Goal: Information Seeking & Learning: Find specific fact

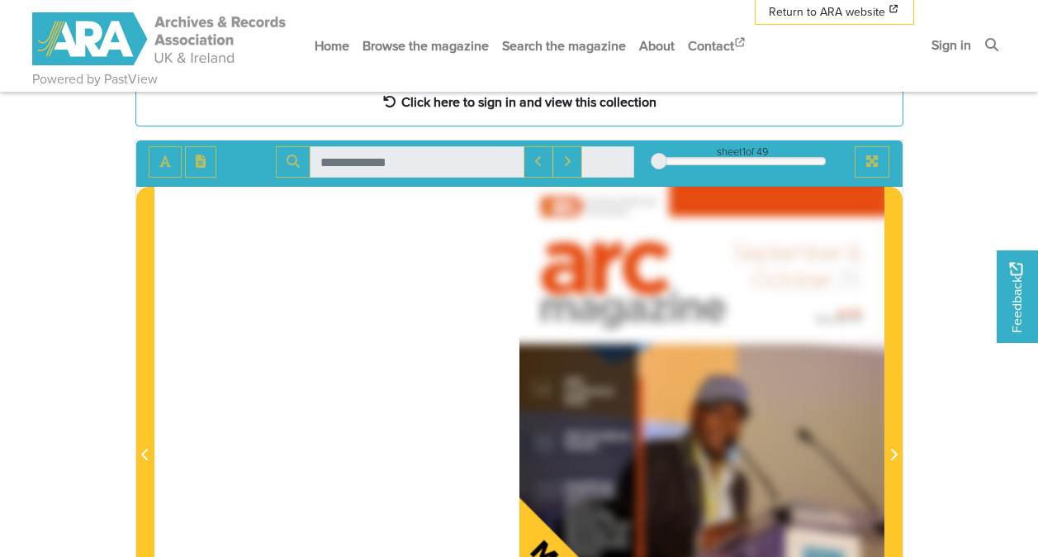
scroll to position [83, 0]
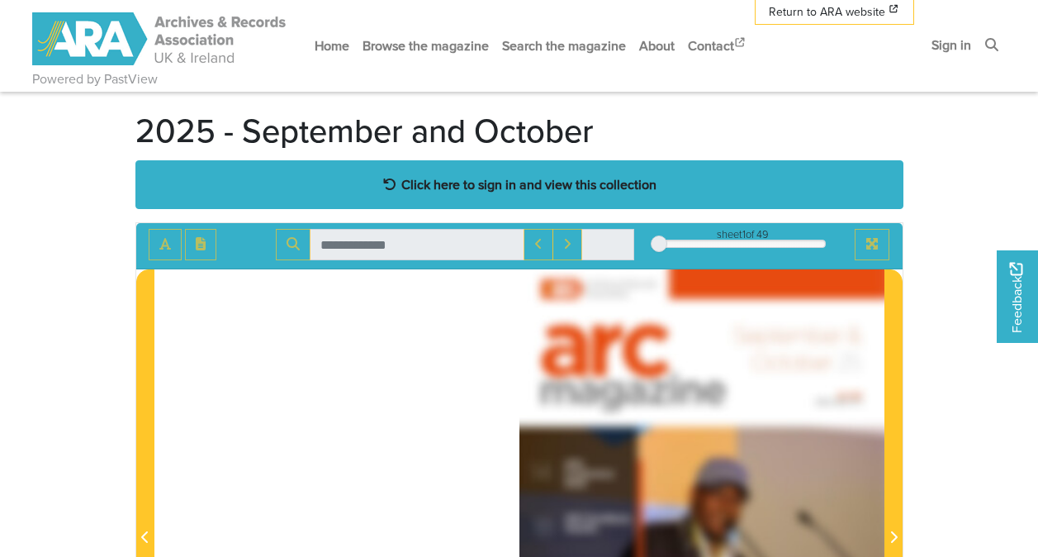
click at [538, 195] on div "Click here to sign in and view this collection" at bounding box center [519, 184] width 768 height 49
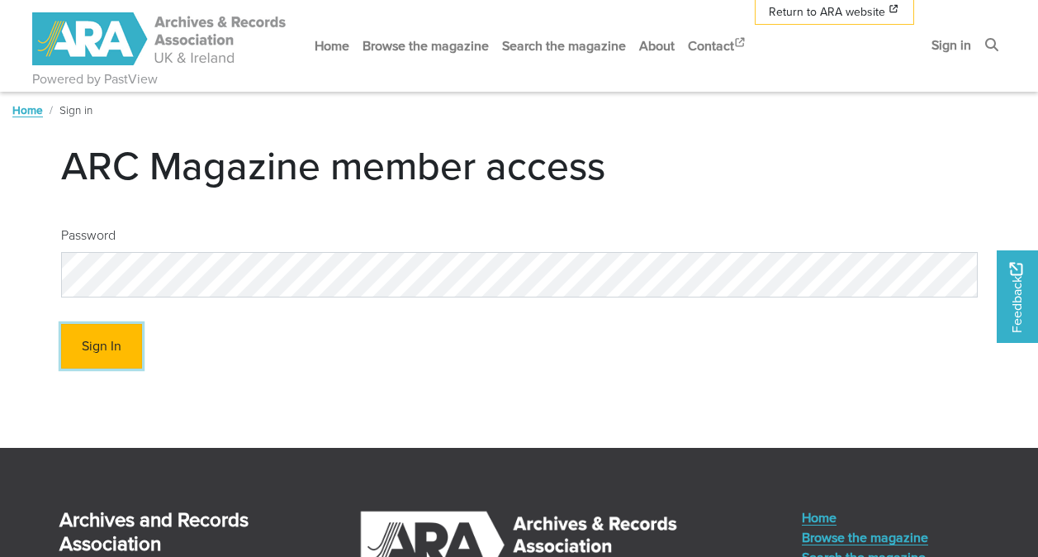
click at [104, 344] on button "Sign In" at bounding box center [101, 346] width 81 height 45
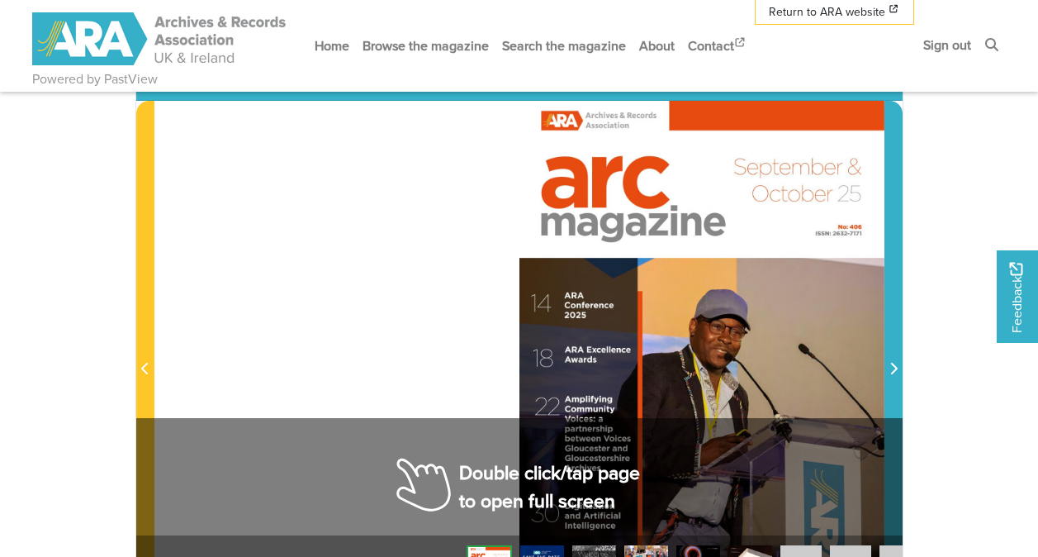
scroll to position [330, 0]
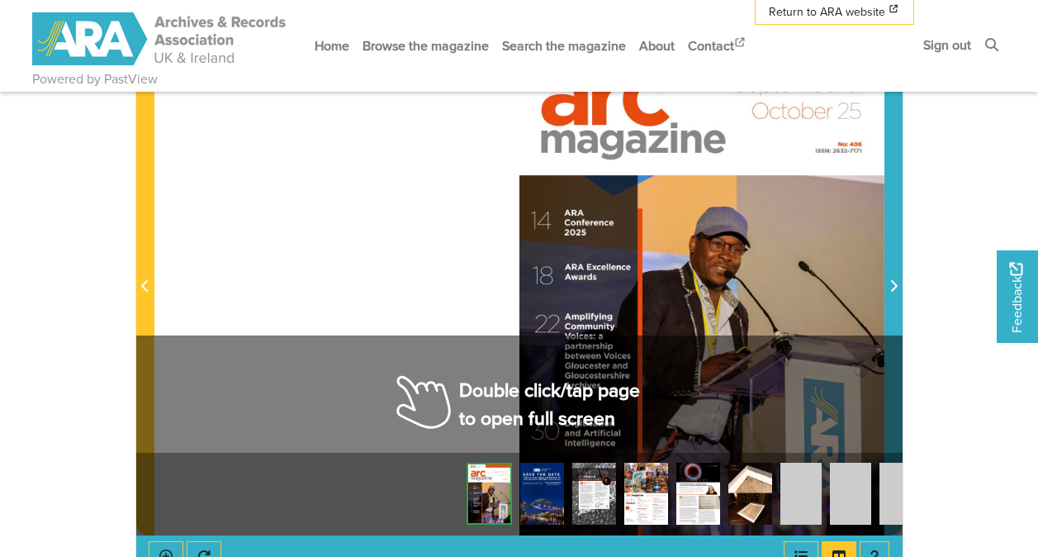
click at [898, 296] on span "Next Page" at bounding box center [893, 287] width 17 height 20
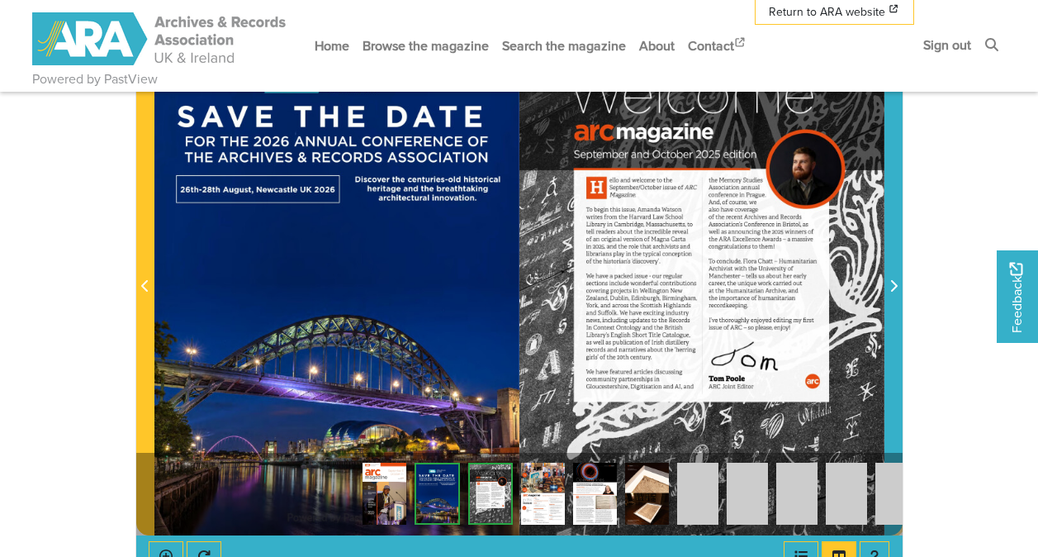
click at [898, 296] on span "Next Page" at bounding box center [893, 287] width 17 height 20
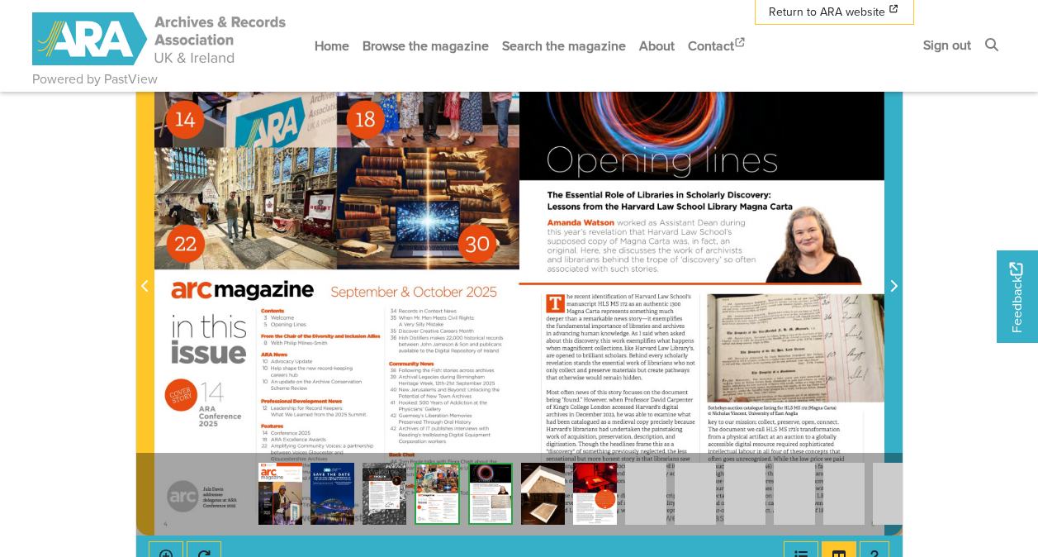
click at [896, 294] on span "Next Page" at bounding box center [893, 287] width 17 height 20
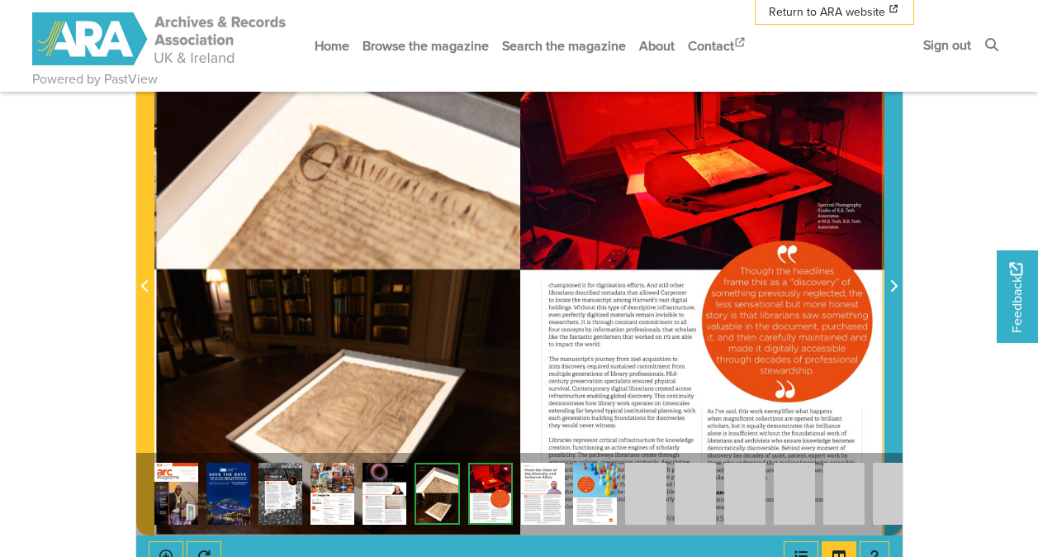
click at [896, 294] on span "Next Page" at bounding box center [893, 287] width 17 height 20
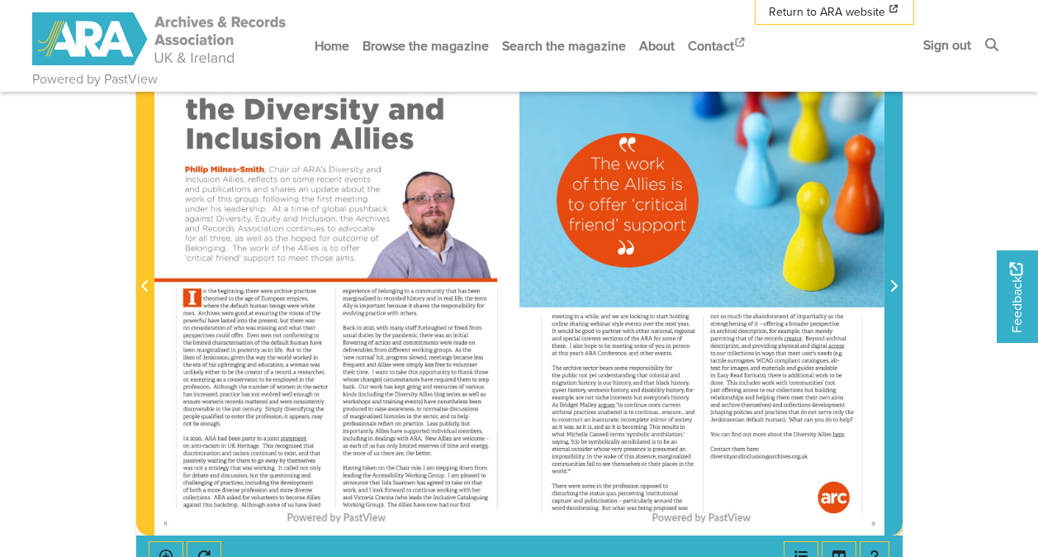
click at [896, 294] on span "Next Page" at bounding box center [893, 287] width 17 height 20
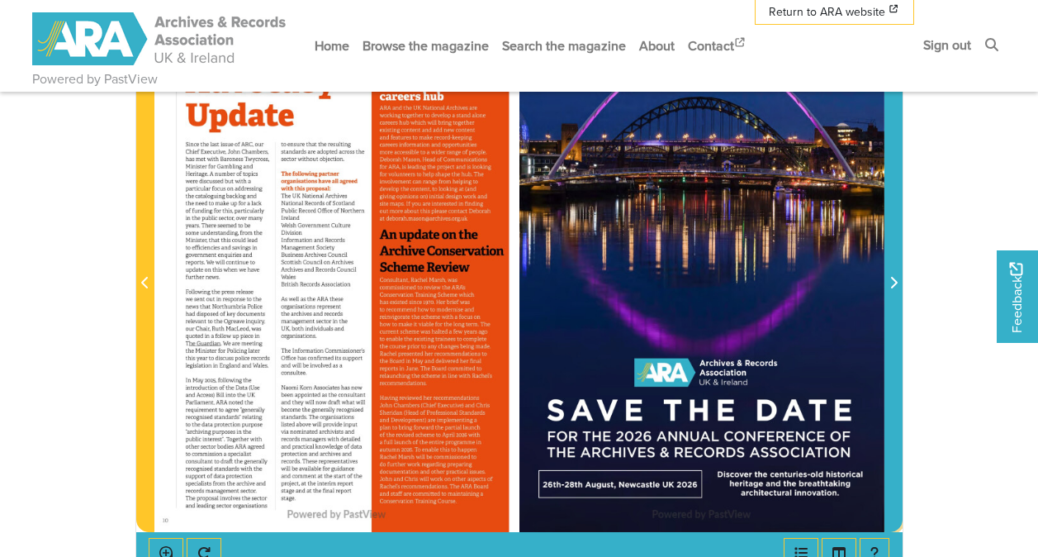
scroll to position [334, 0]
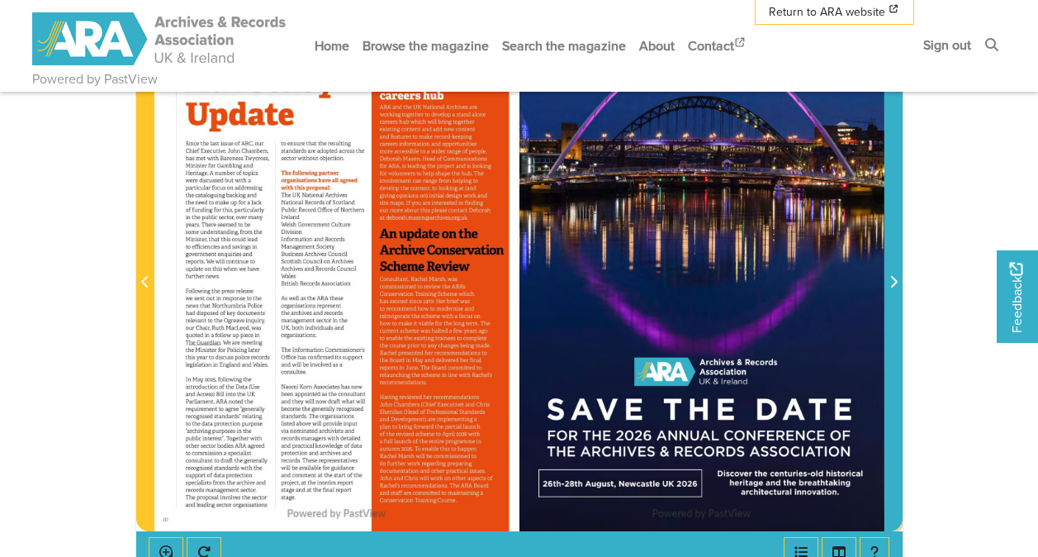
click at [893, 278] on icon "Next Page" at bounding box center [893, 282] width 7 height 12
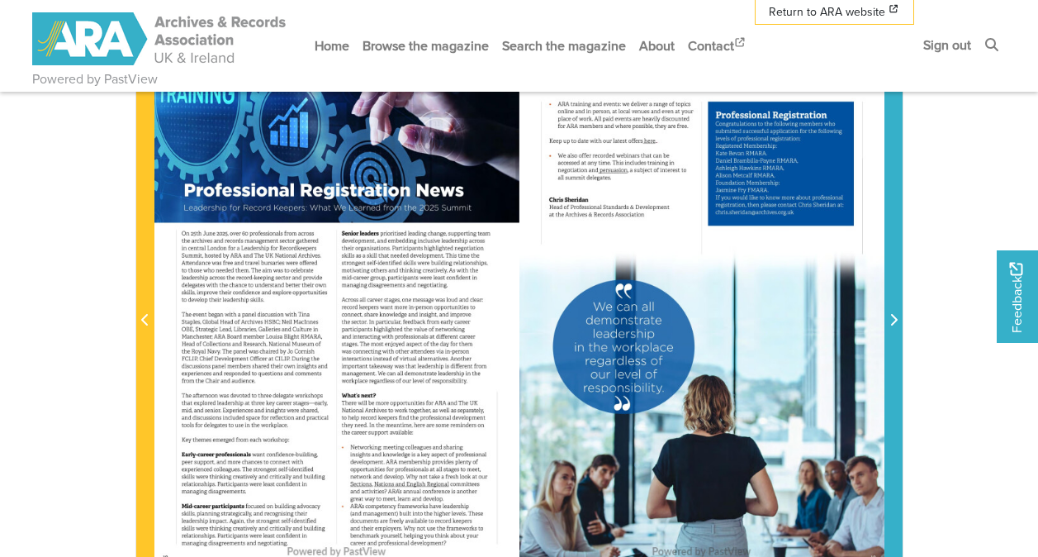
scroll to position [301, 0]
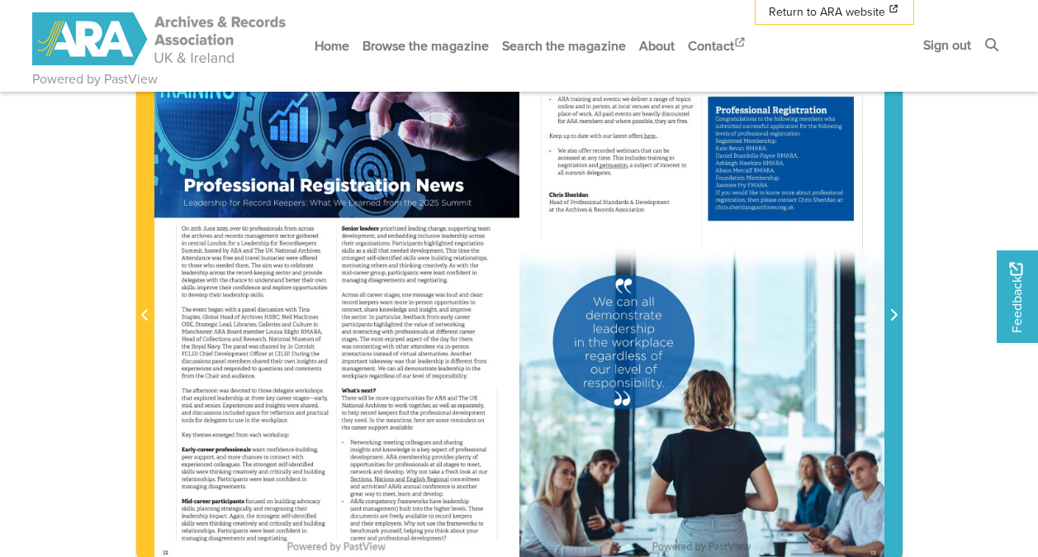
click at [898, 319] on span "Next Page" at bounding box center [893, 316] width 17 height 20
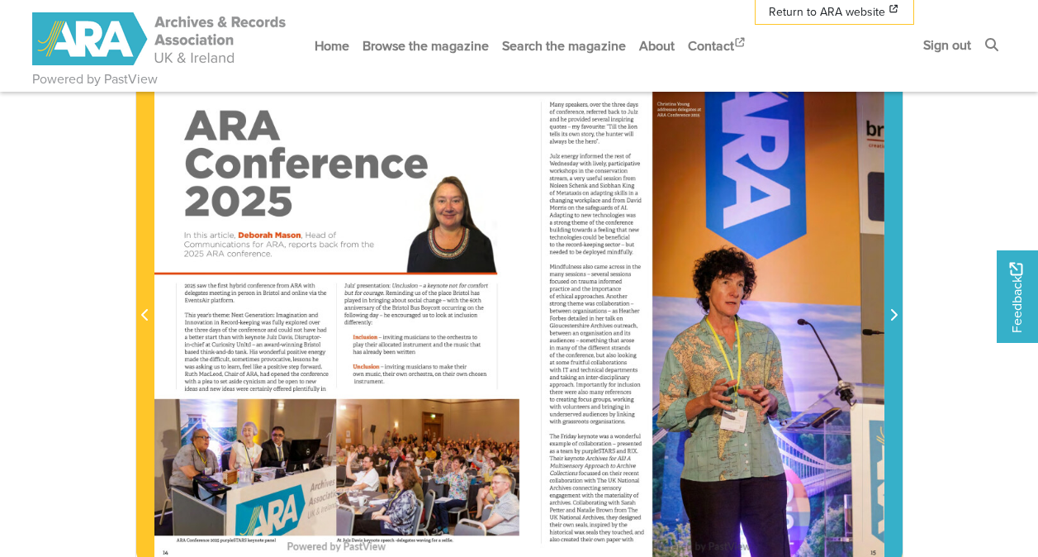
click at [898, 319] on span "Next Page" at bounding box center [893, 316] width 17 height 20
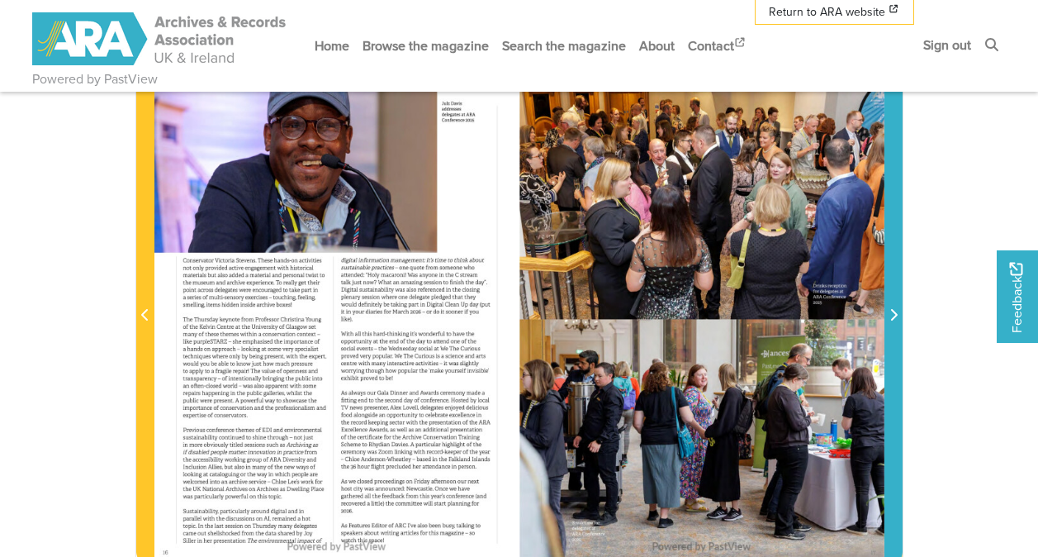
scroll to position [219, 0]
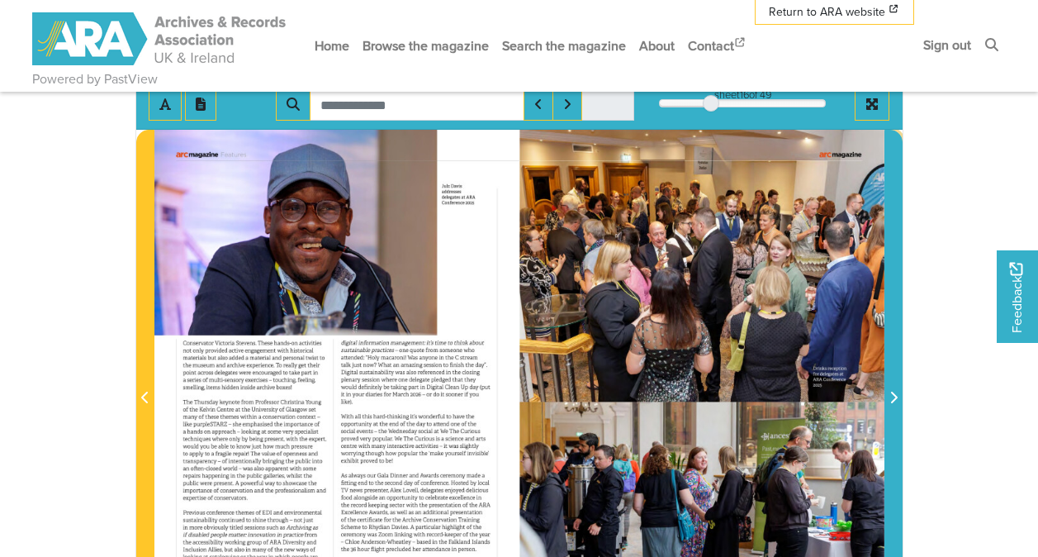
click at [892, 391] on span "Next Page" at bounding box center [893, 398] width 17 height 20
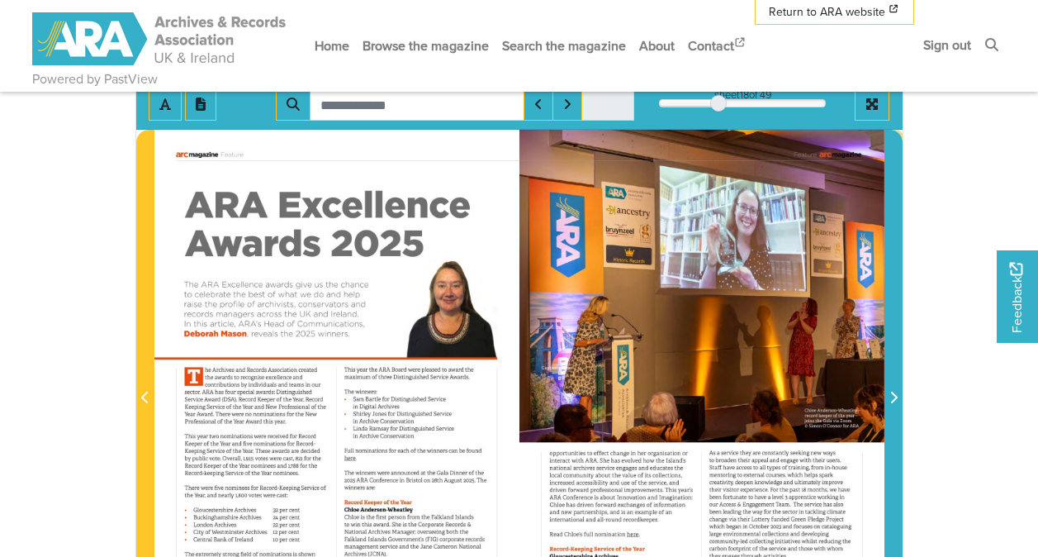
click at [892, 391] on span "Next Page" at bounding box center [893, 398] width 17 height 20
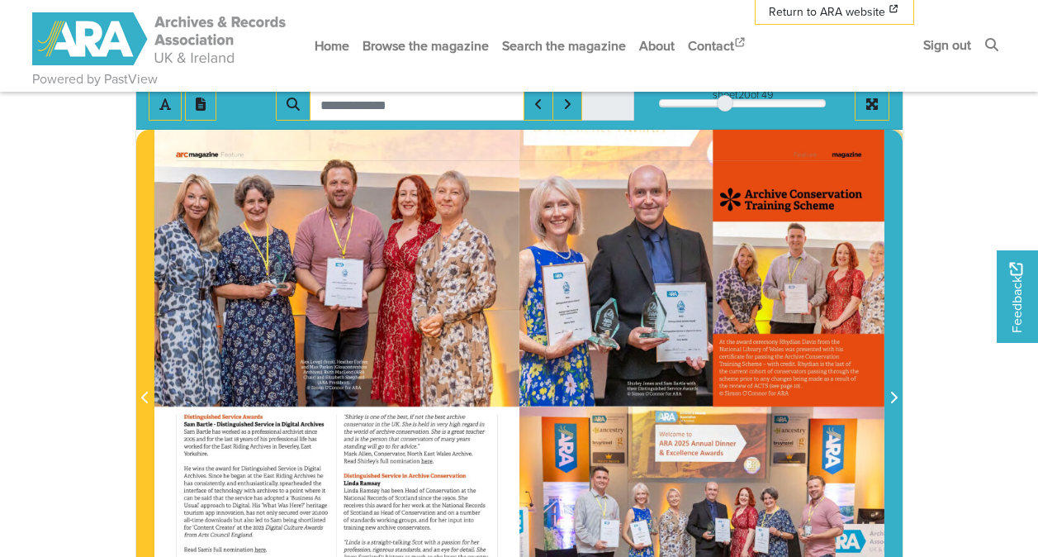
click at [892, 391] on span "Next Page" at bounding box center [893, 398] width 17 height 20
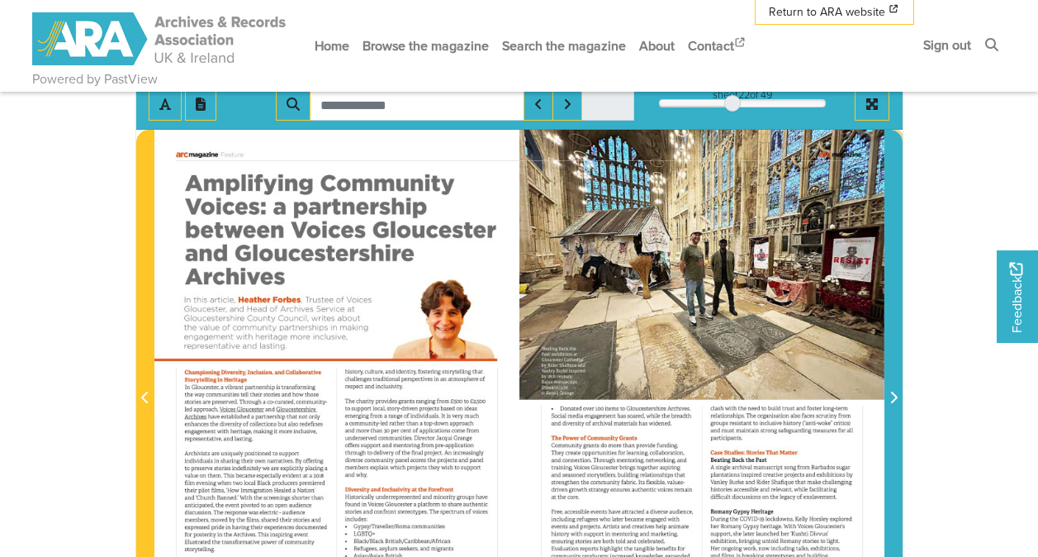
click at [892, 391] on span "Next Page" at bounding box center [893, 398] width 17 height 20
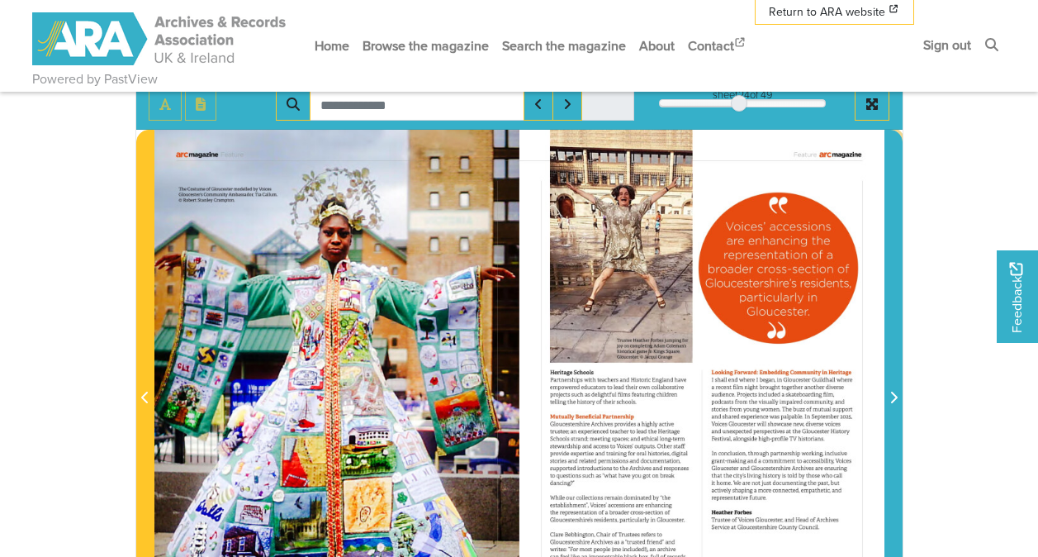
click at [892, 391] on span "Next Page" at bounding box center [893, 398] width 17 height 20
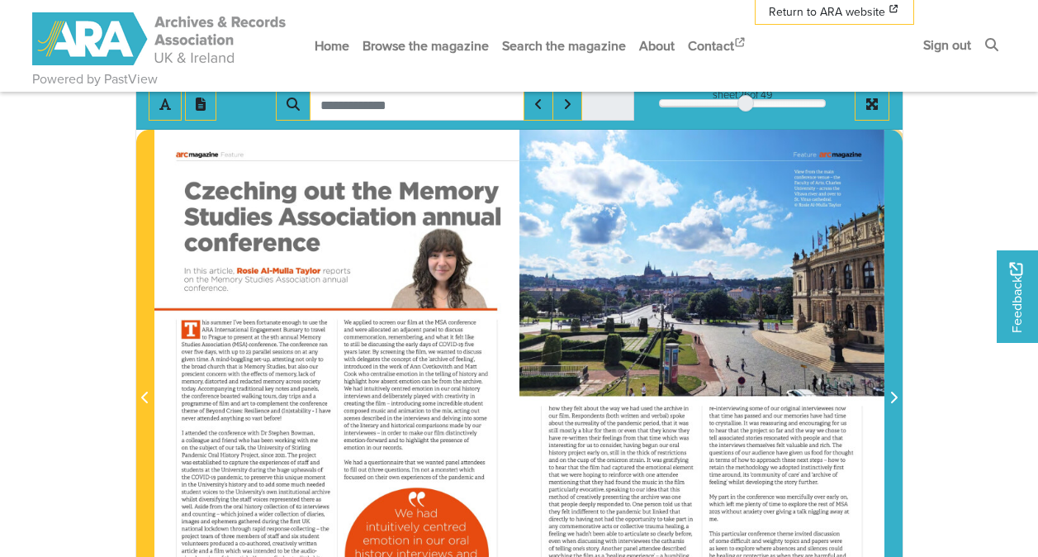
click at [892, 391] on span "Next Page" at bounding box center [893, 398] width 17 height 20
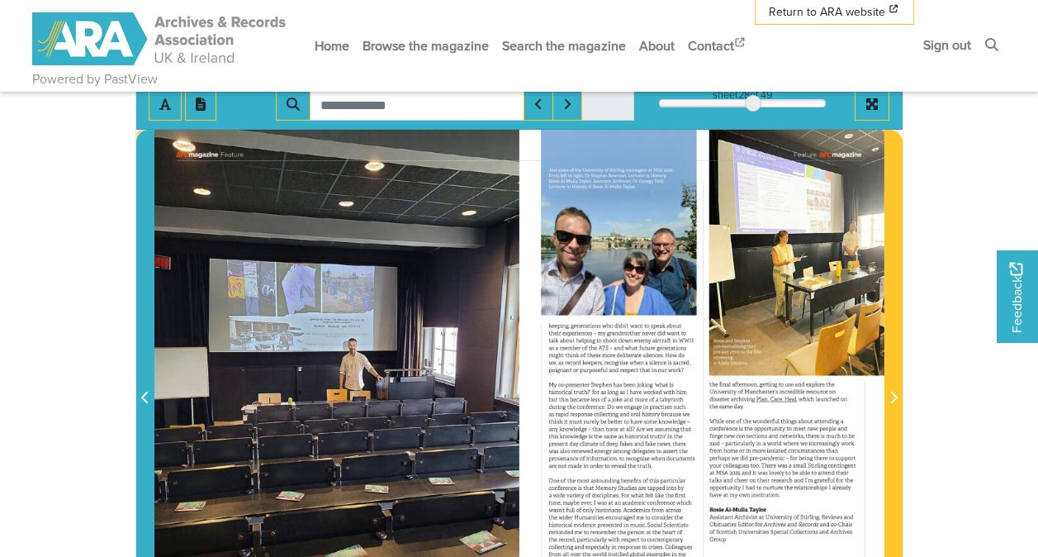
click at [146, 395] on icon "Previous Page" at bounding box center [144, 397] width 7 height 12
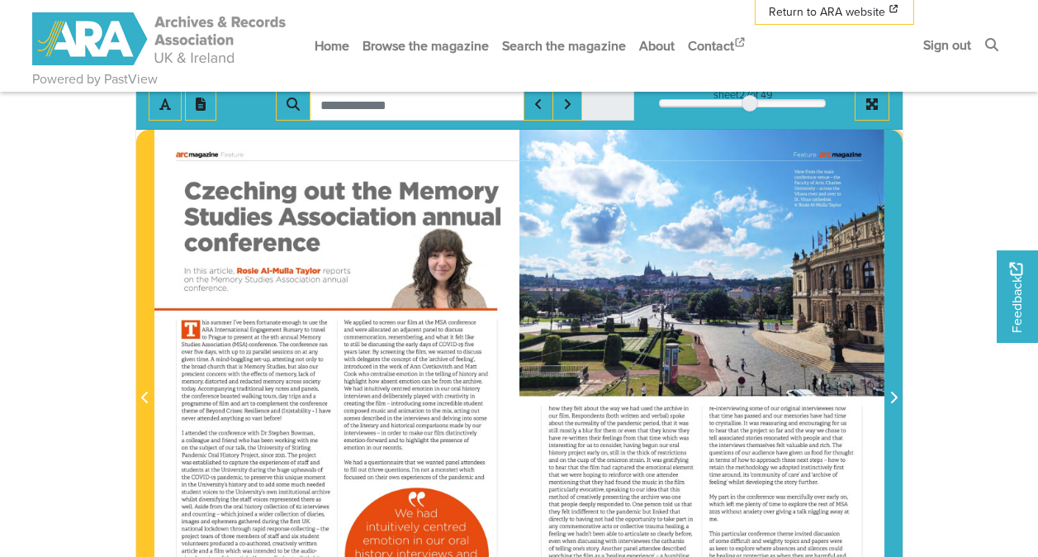
click at [893, 394] on icon "Next Page" at bounding box center [893, 397] width 7 height 12
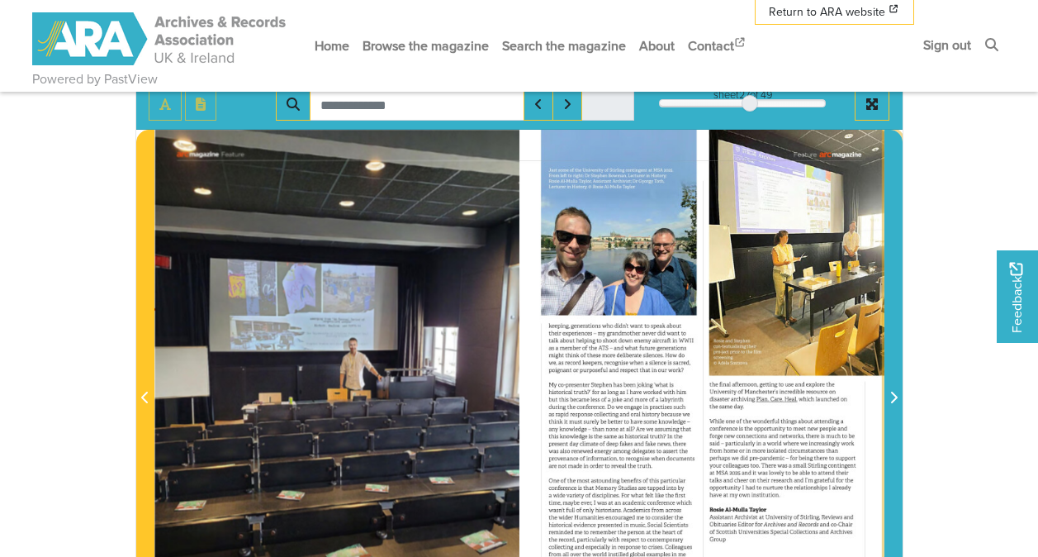
click at [893, 394] on icon "Next Page" at bounding box center [893, 397] width 7 height 12
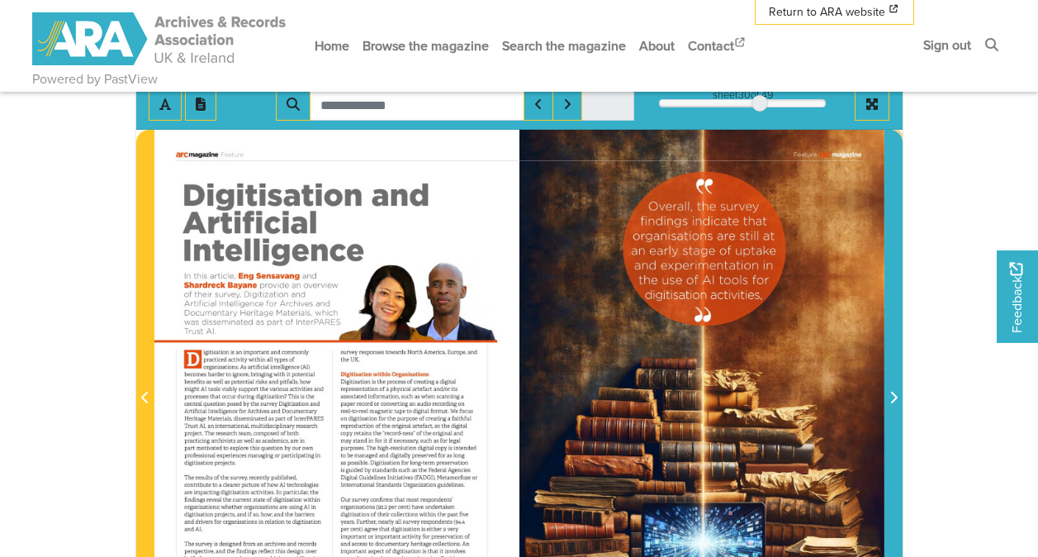
click at [893, 394] on icon "Next Page" at bounding box center [893, 397] width 7 height 12
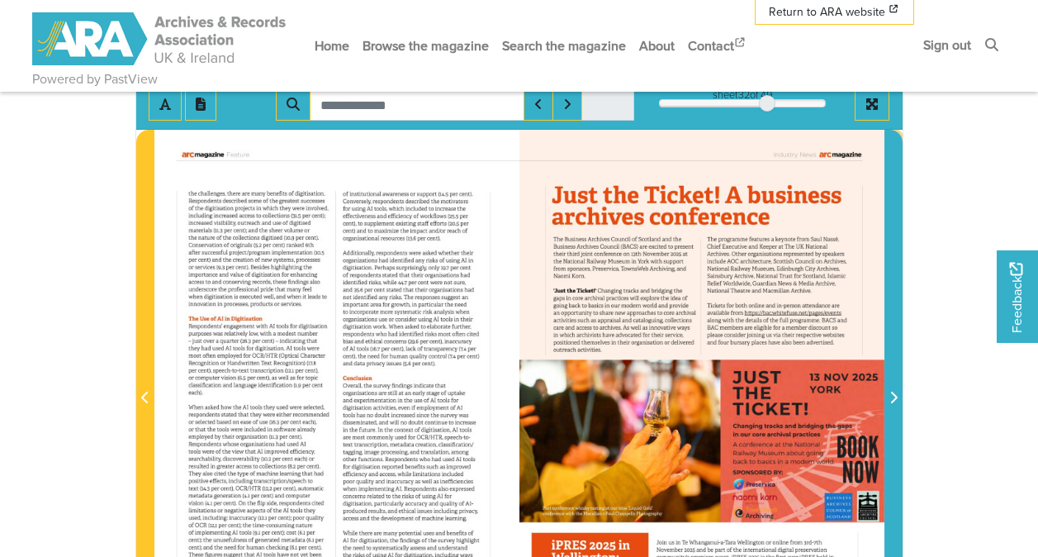
click at [893, 394] on icon "Next Page" at bounding box center [893, 397] width 7 height 12
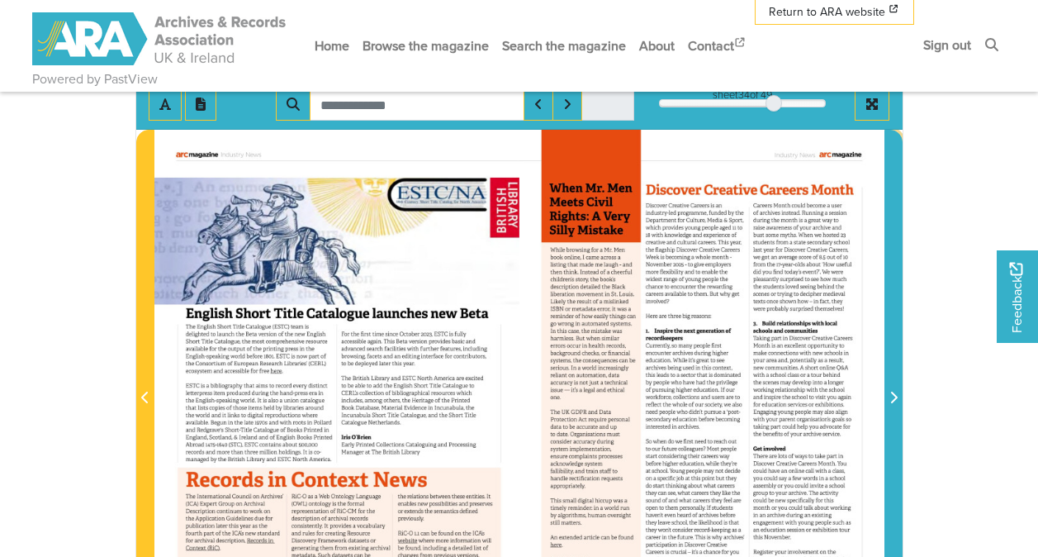
click at [893, 394] on icon "Next Page" at bounding box center [893, 397] width 7 height 12
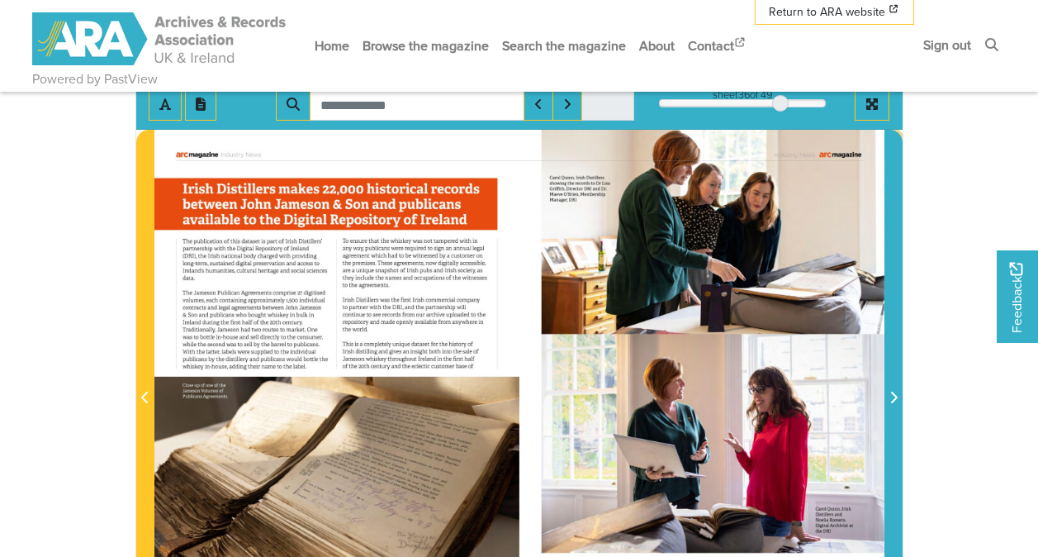
click at [893, 394] on icon "Next Page" at bounding box center [893, 397] width 7 height 12
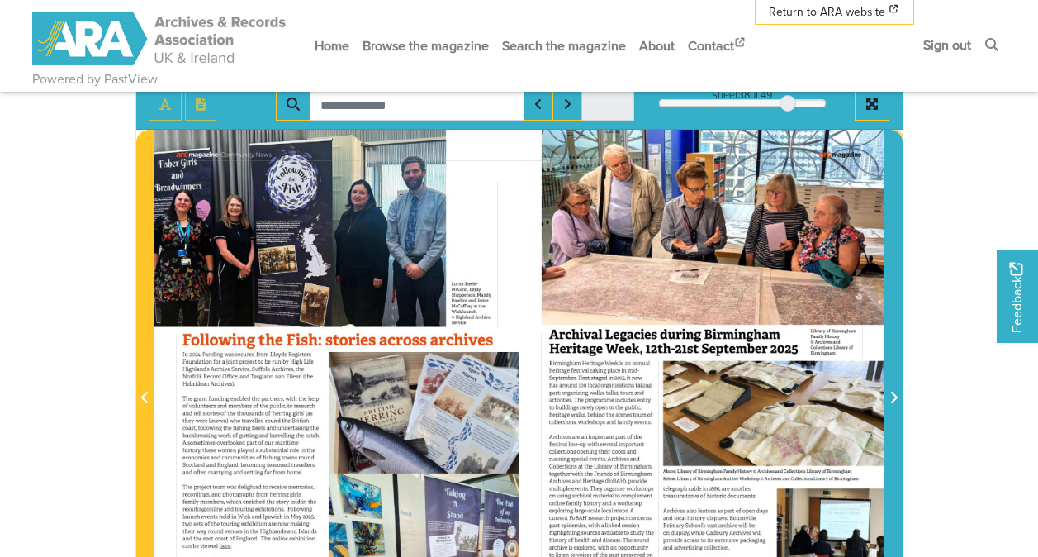
click at [893, 394] on icon "Next Page" at bounding box center [893, 397] width 7 height 12
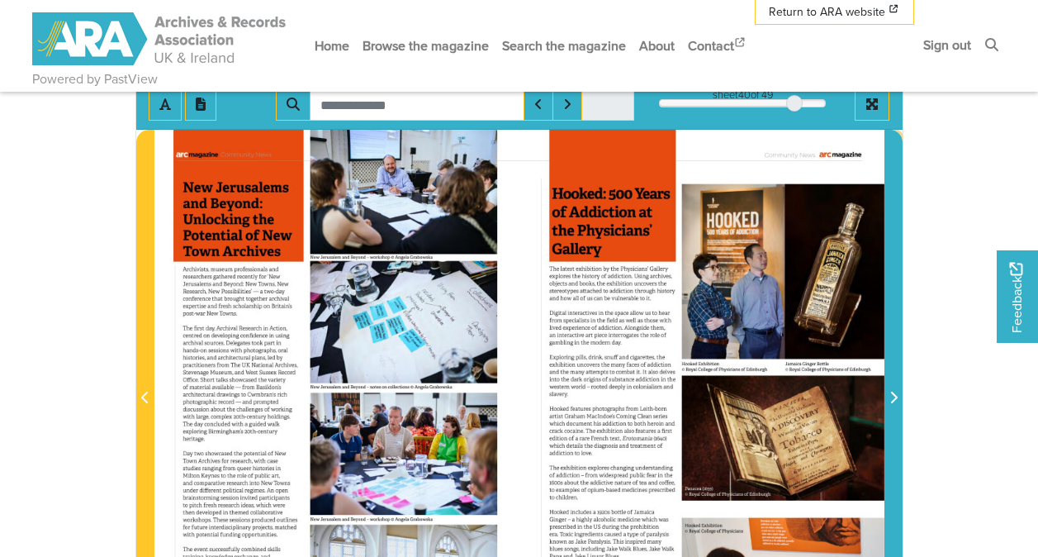
click at [893, 394] on icon "Next Page" at bounding box center [893, 397] width 7 height 12
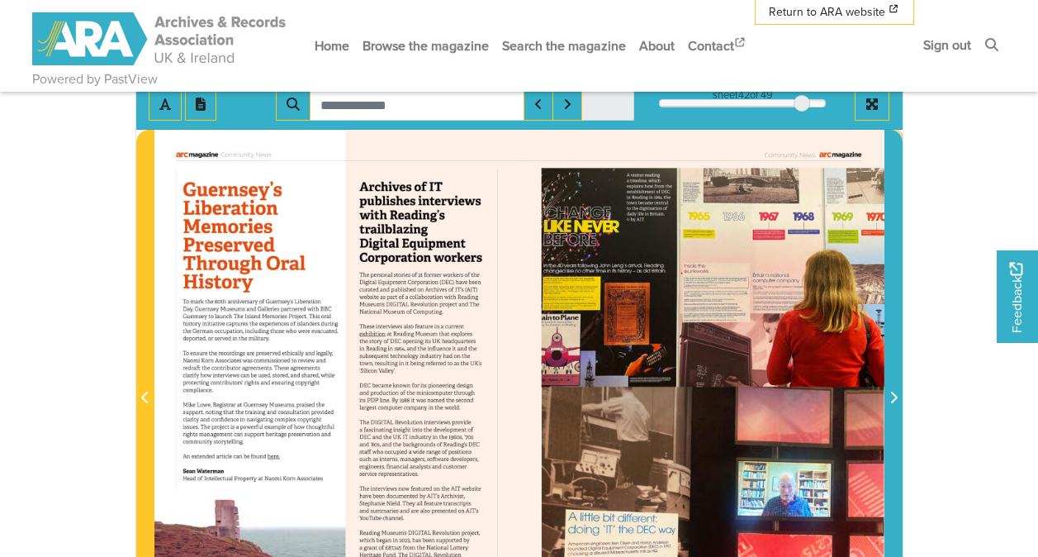
click at [893, 394] on icon "Next Page" at bounding box center [893, 397] width 7 height 12
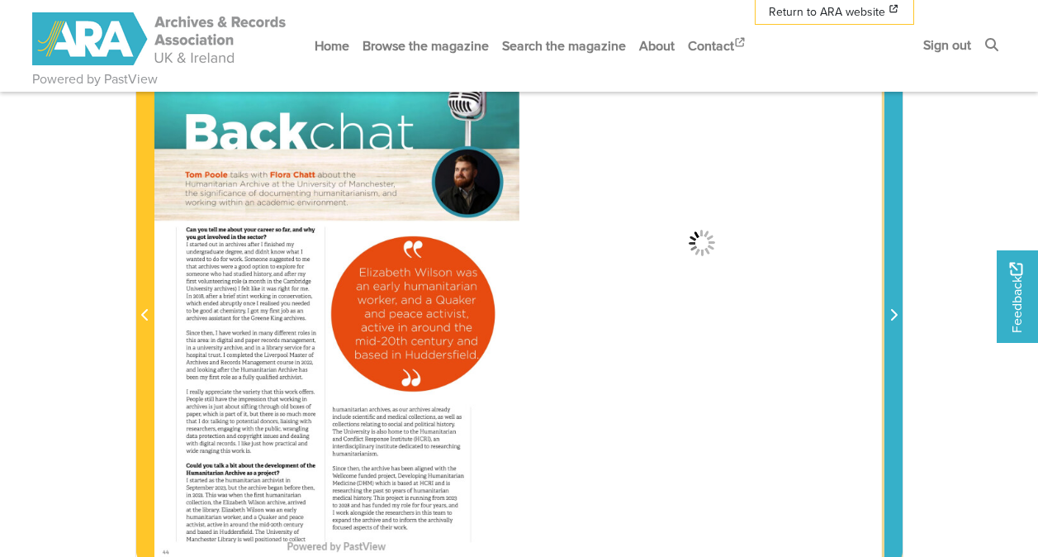
scroll to position [219, 0]
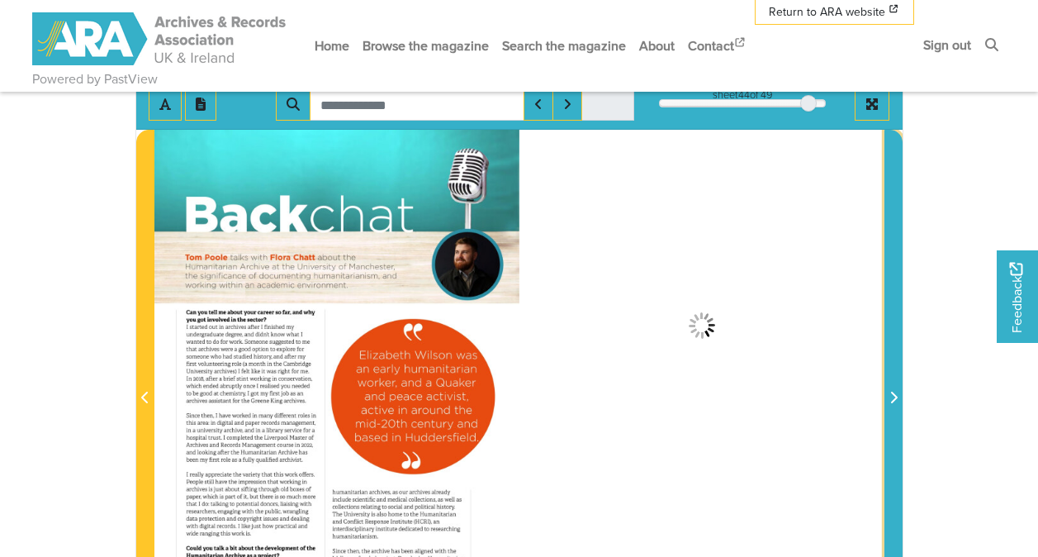
click at [890, 395] on icon "Next Page" at bounding box center [893, 397] width 8 height 13
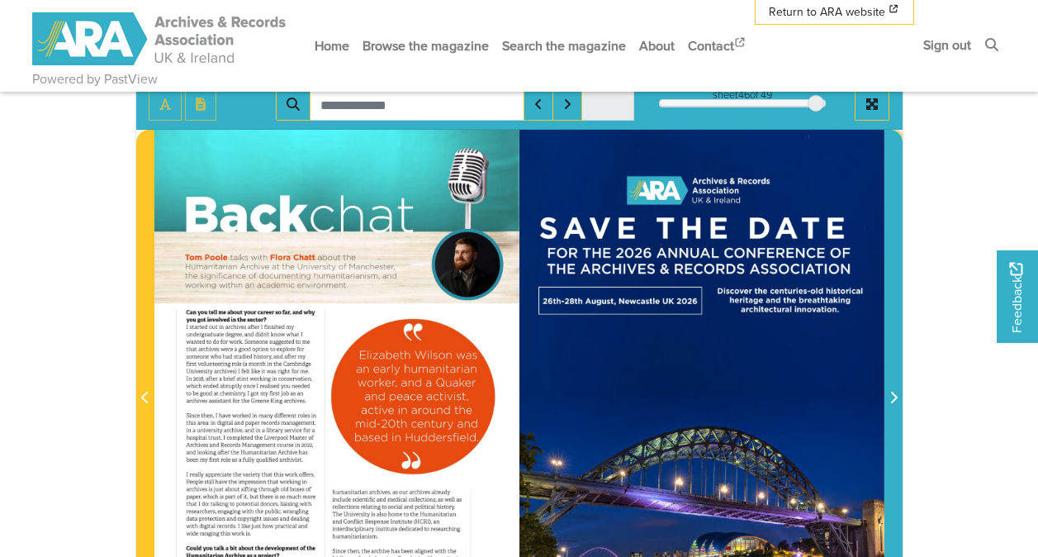
click at [890, 395] on icon "Next Page" at bounding box center [893, 397] width 8 height 13
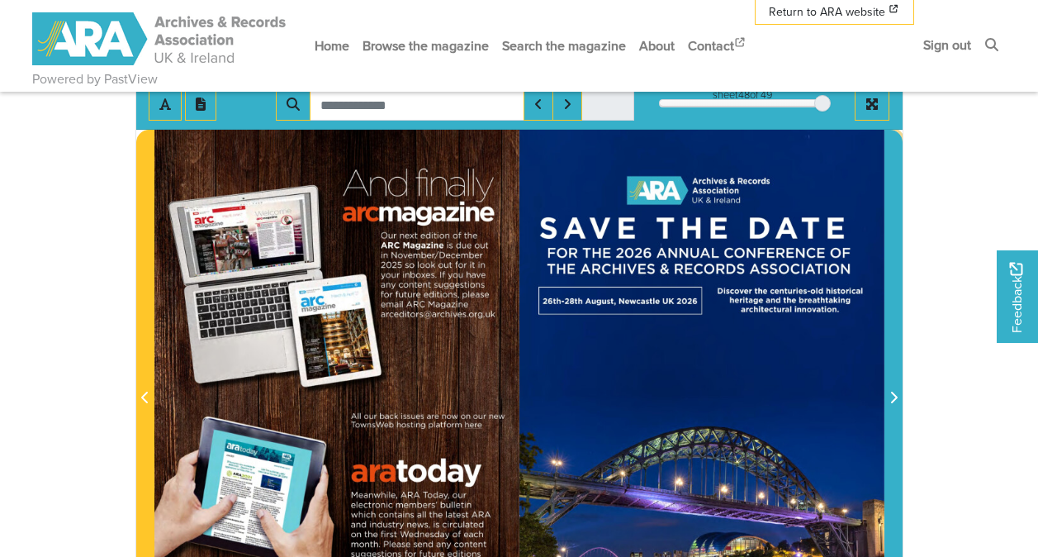
click at [889, 392] on icon "Next Page" at bounding box center [893, 397] width 8 height 13
click at [890, 393] on icon "Next Page" at bounding box center [893, 397] width 8 height 13
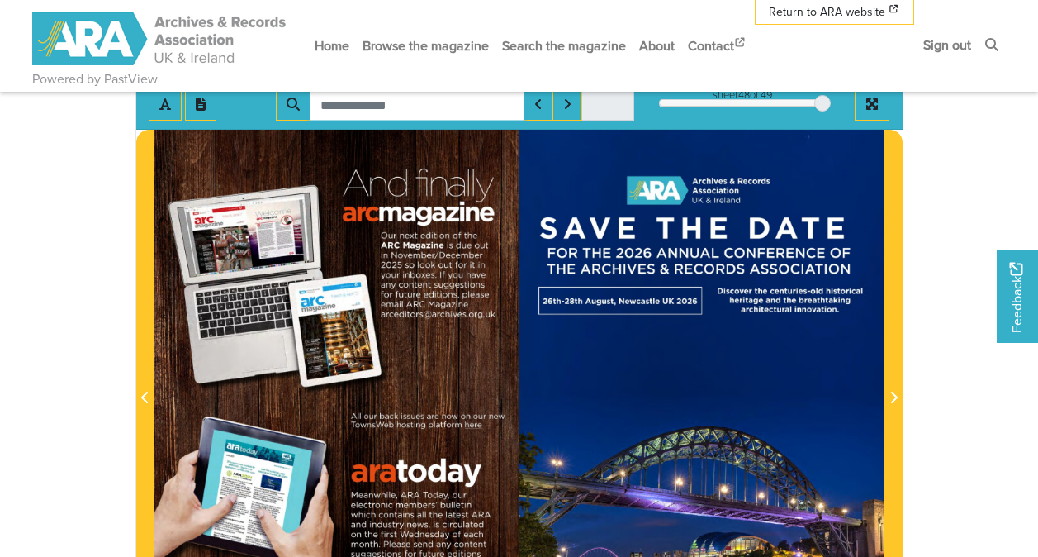
click at [415, 106] on input "Search for" at bounding box center [417, 104] width 215 height 31
type input "******"
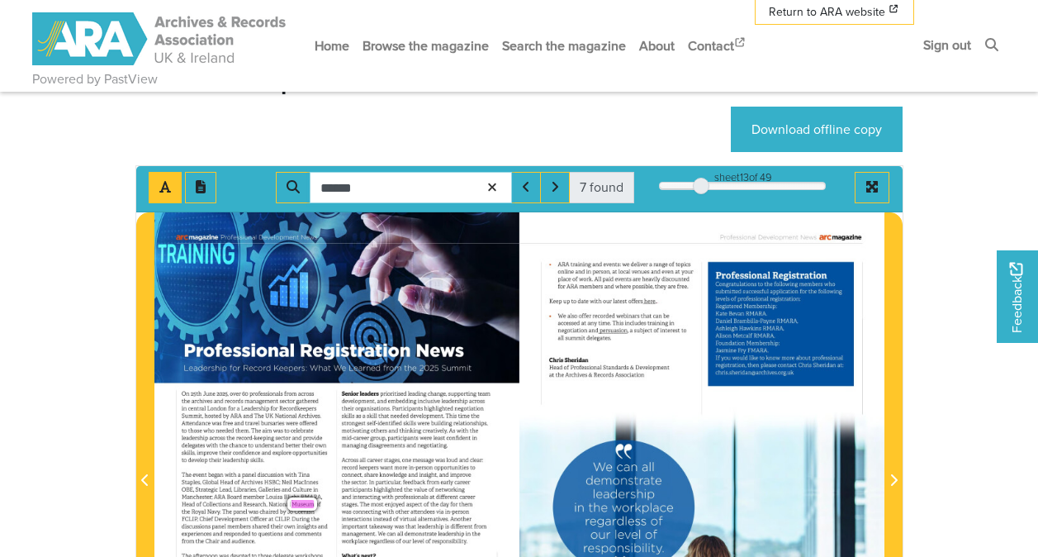
scroll to position [54, 0]
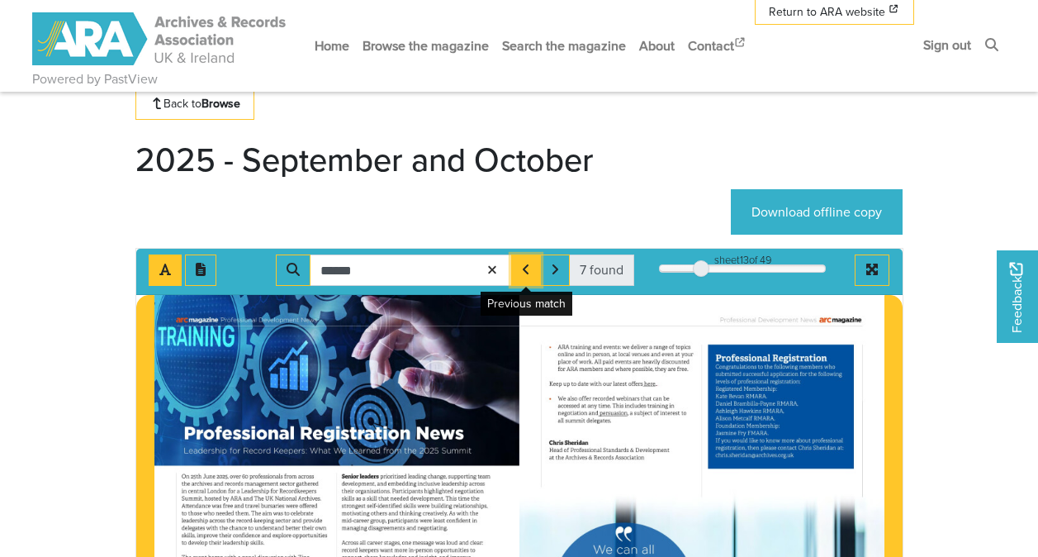
click at [526, 275] on icon "Previous Match" at bounding box center [526, 269] width 8 height 13
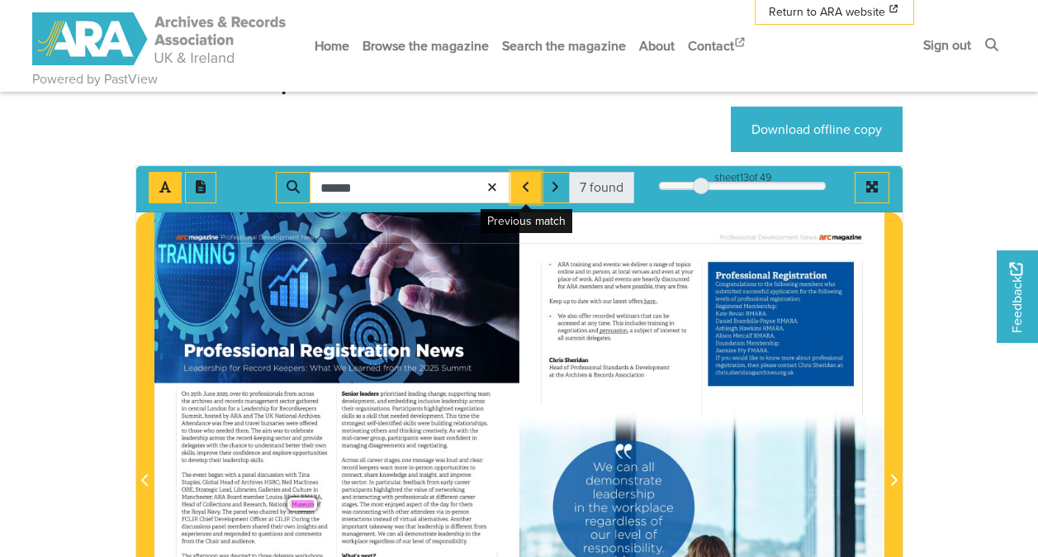
click at [519, 197] on button "Previous Match" at bounding box center [526, 187] width 30 height 31
click at [553, 187] on icon "Next Match" at bounding box center [555, 186] width 8 height 13
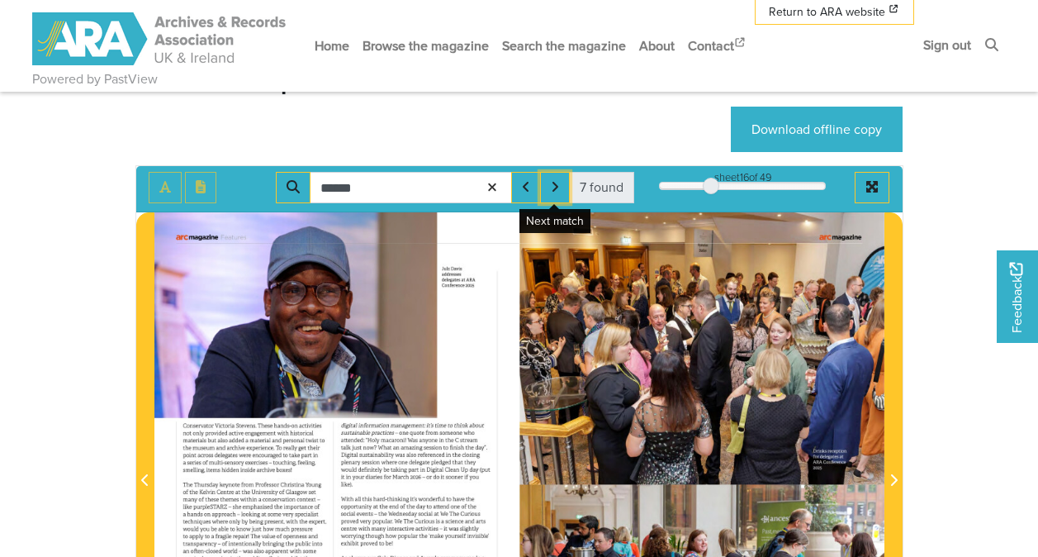
scroll to position [301, 0]
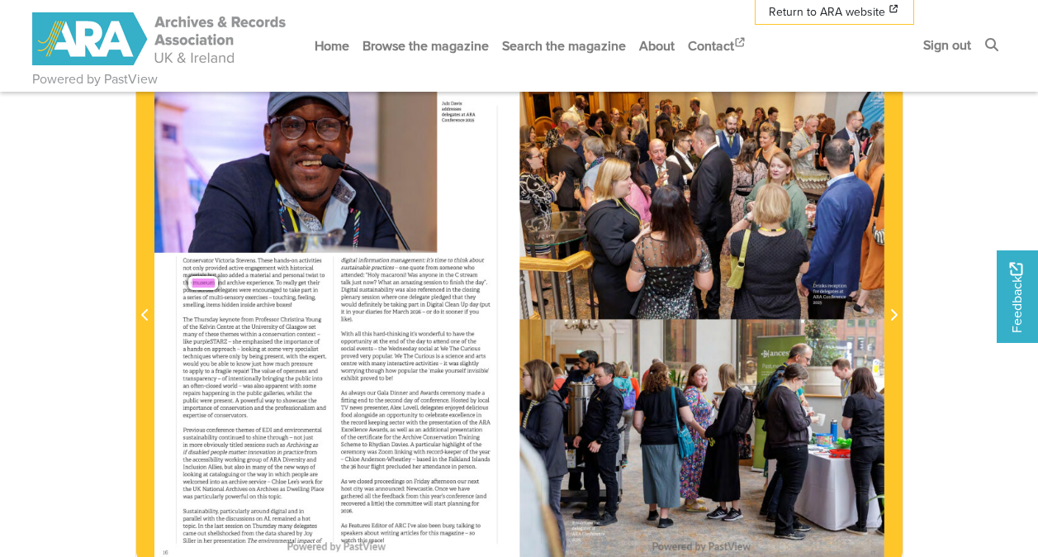
click at [244, 264] on div "Conservator Victoria Stevens . These hands - on activities not only provided ac…" at bounding box center [253, 283] width 142 height 50
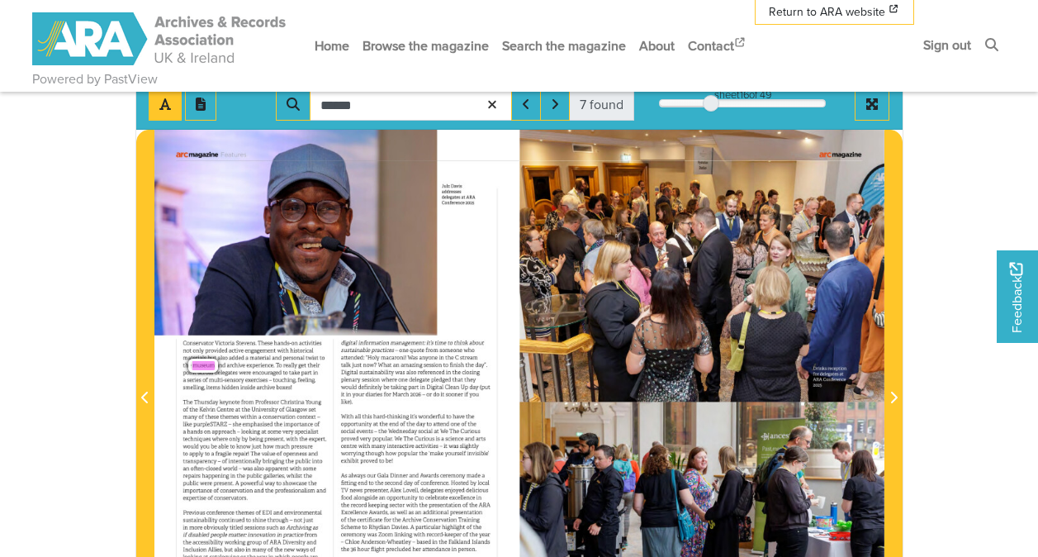
scroll to position [467, 0]
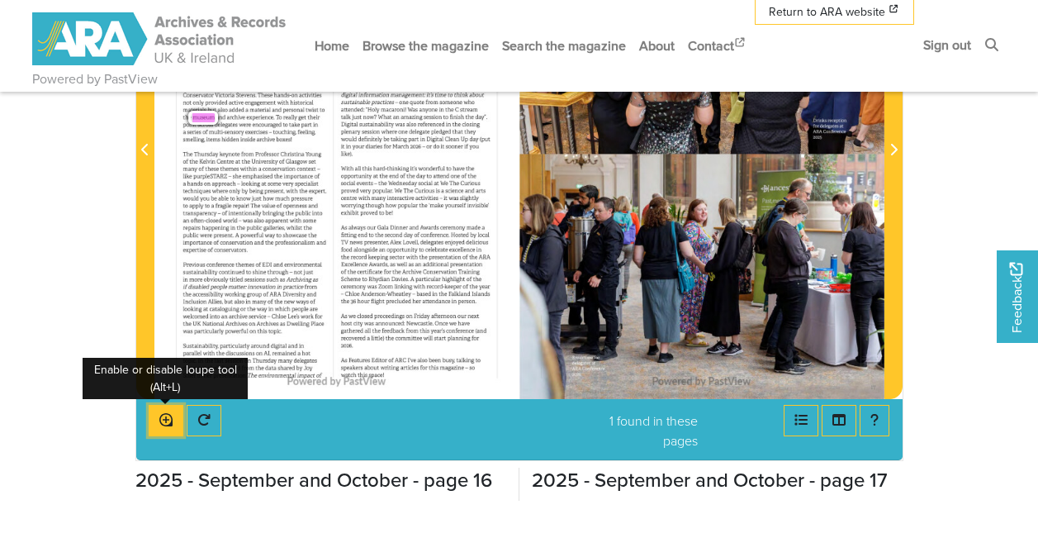
click at [161, 424] on icon "Enable or disable loupe tool (Alt+L)" at bounding box center [165, 419] width 13 height 13
click at [168, 429] on button "Enable or disable loupe tool (Alt+L)" at bounding box center [166, 420] width 35 height 31
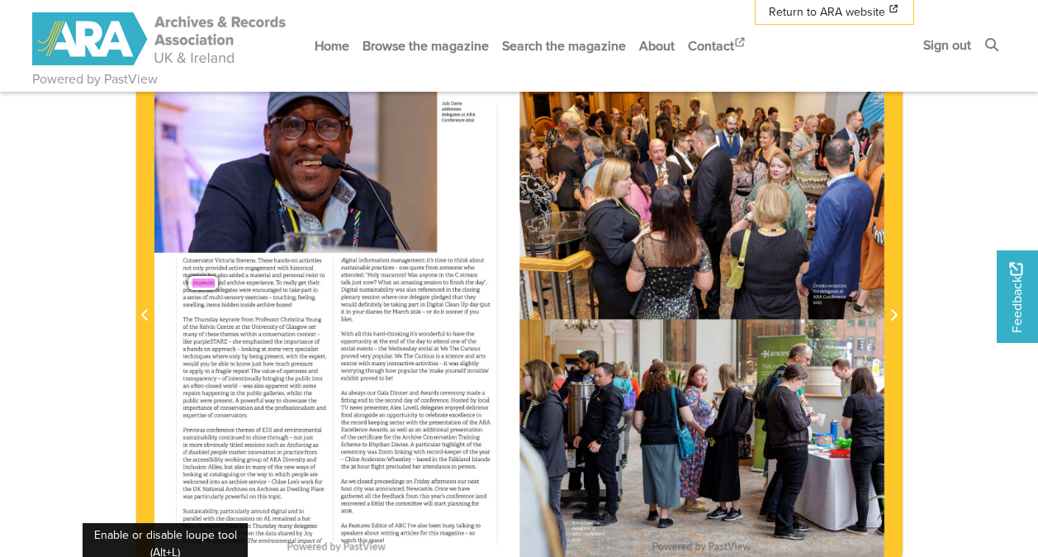
scroll to position [219, 0]
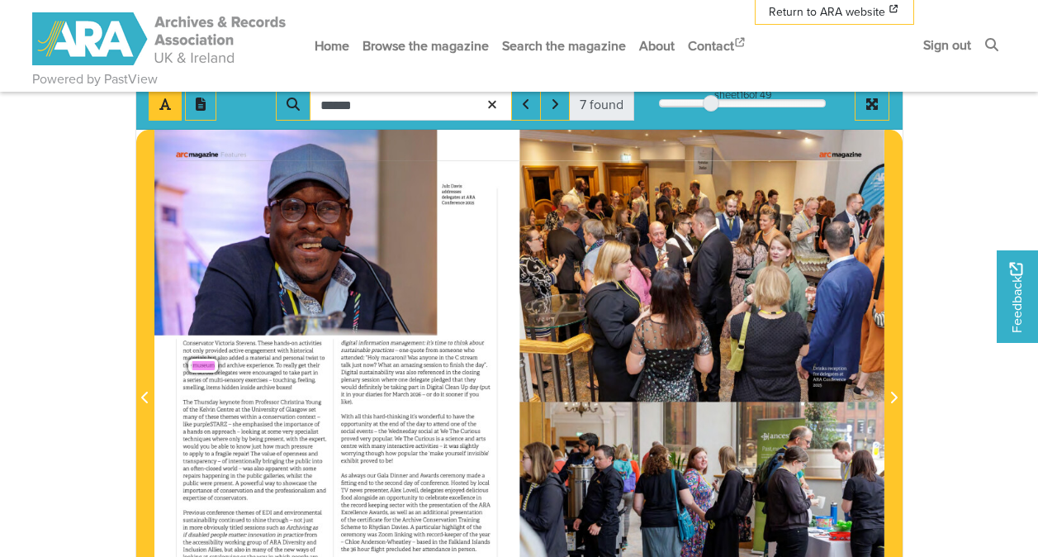
click at [256, 399] on div "16 arcmagazine Features Julz Davis addresses delegates at ARA Conference 2025 C…" at bounding box center [336, 388] width 365 height 516
click at [256, 400] on div "16 arcmagazine Features Julz Davis addresses delegates at ARA Conference 2025 C…" at bounding box center [336, 388] width 365 height 516
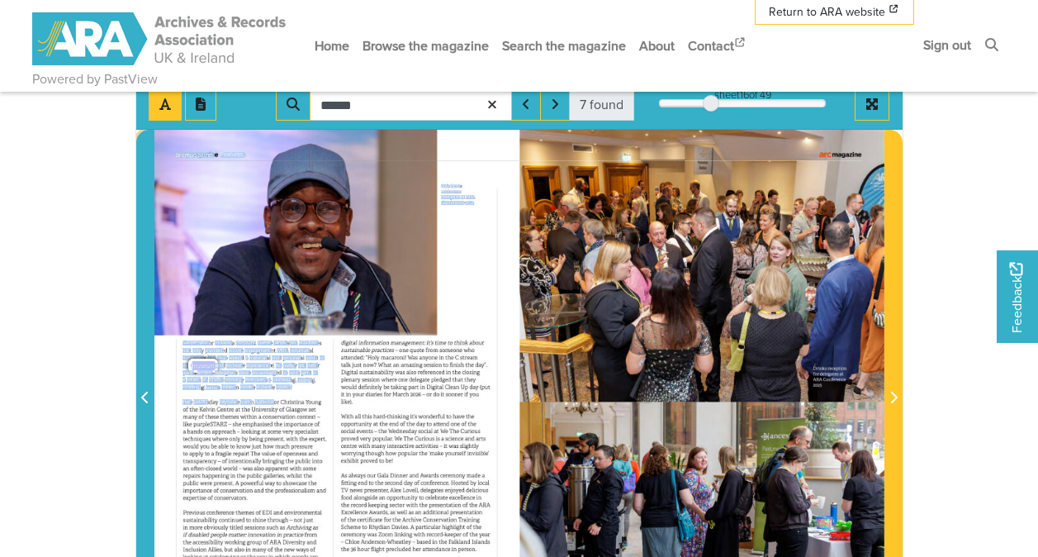
click at [147, 361] on span "Previous Page" at bounding box center [145, 387] width 17 height 514
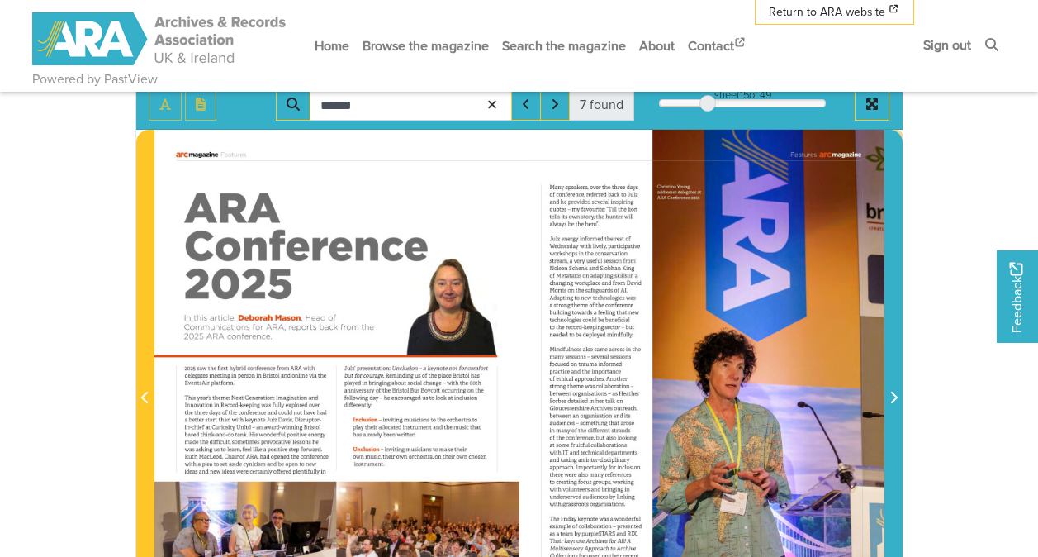
click at [893, 397] on icon "Next Page" at bounding box center [893, 397] width 8 height 13
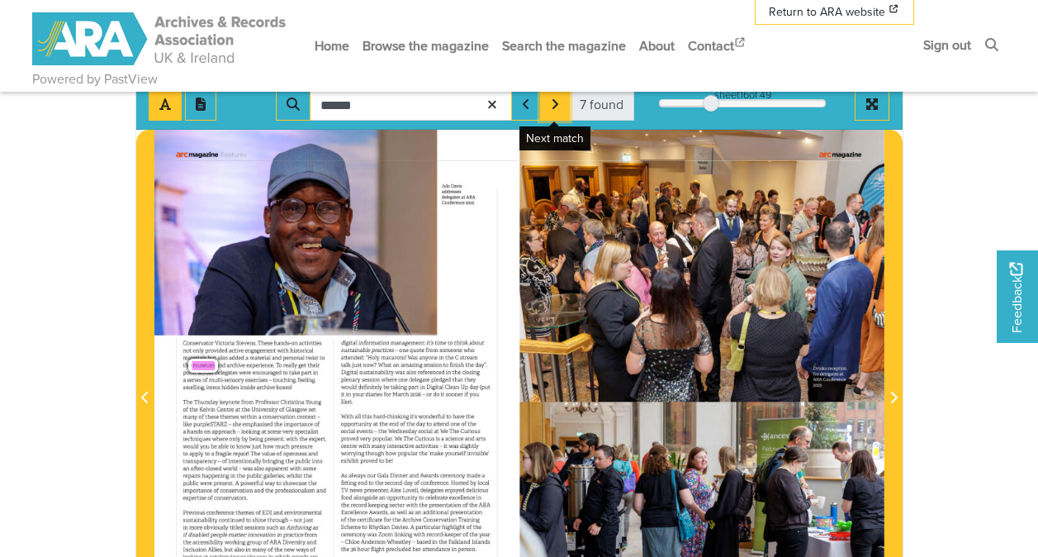
click at [555, 111] on icon "Next Match" at bounding box center [555, 103] width 8 height 13
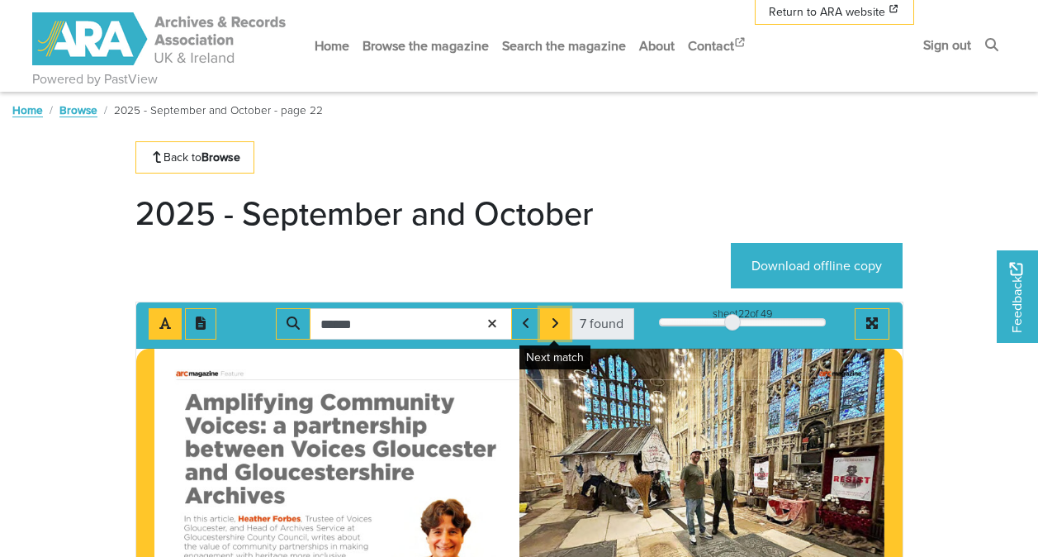
click at [547, 325] on button "Next Match" at bounding box center [555, 323] width 30 height 31
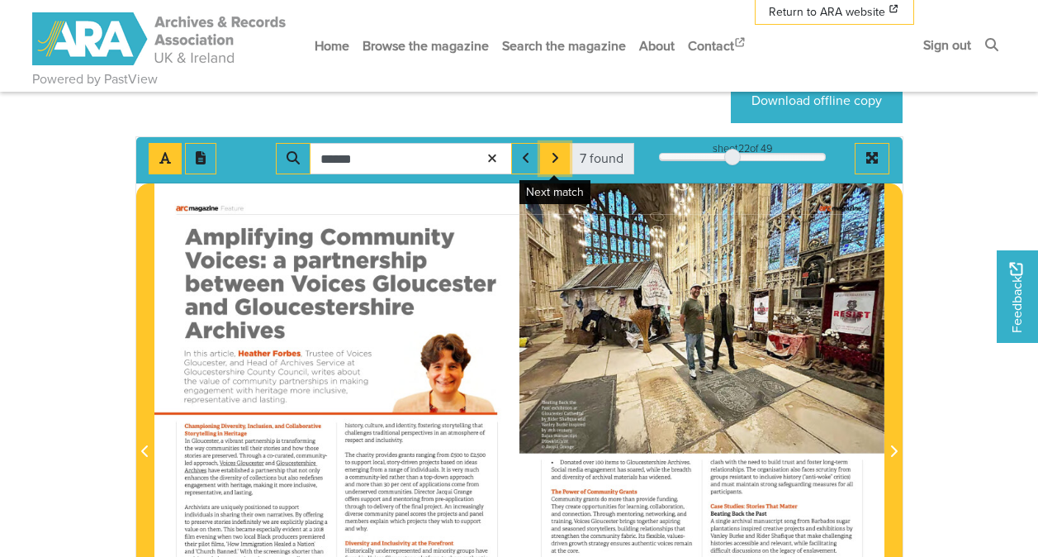
click at [552, 158] on icon "Next Match" at bounding box center [555, 157] width 8 height 13
click at [562, 158] on button "Next Match" at bounding box center [555, 158] width 30 height 31
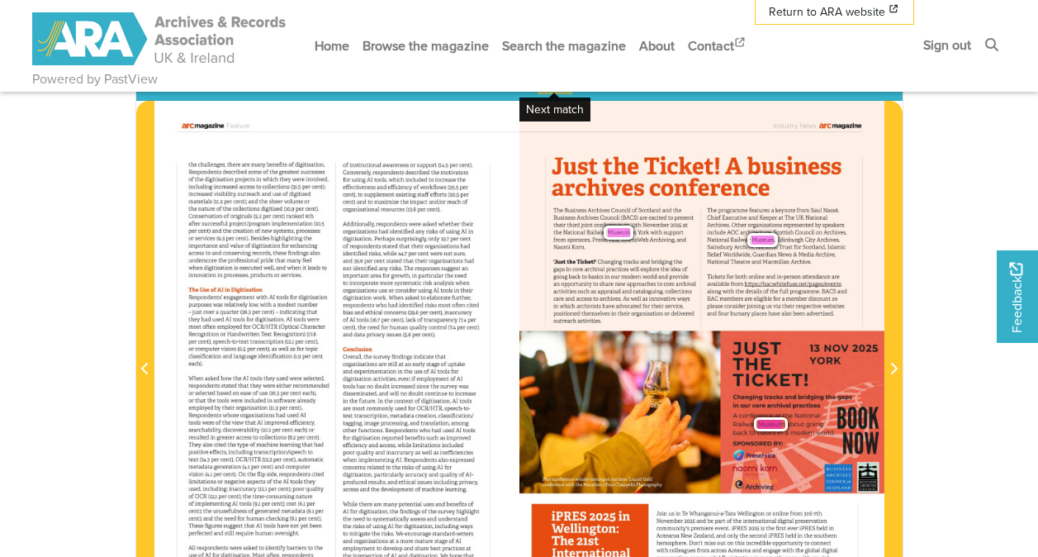
scroll to position [165, 0]
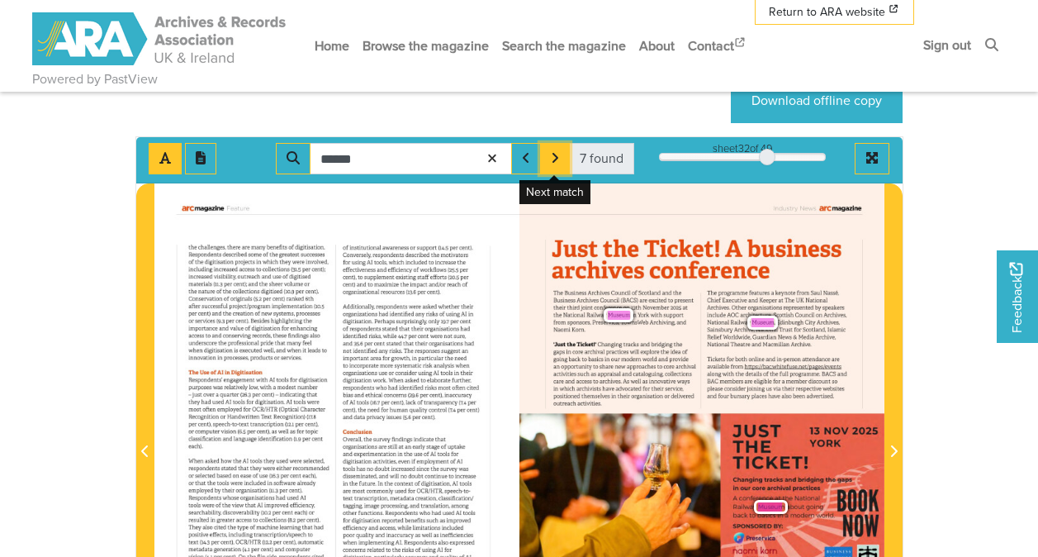
click at [549, 154] on button "Next Match" at bounding box center [555, 158] width 30 height 31
click at [561, 158] on button "Next Match" at bounding box center [555, 158] width 30 height 31
click at [558, 158] on icon "Next Match" at bounding box center [555, 157] width 8 height 13
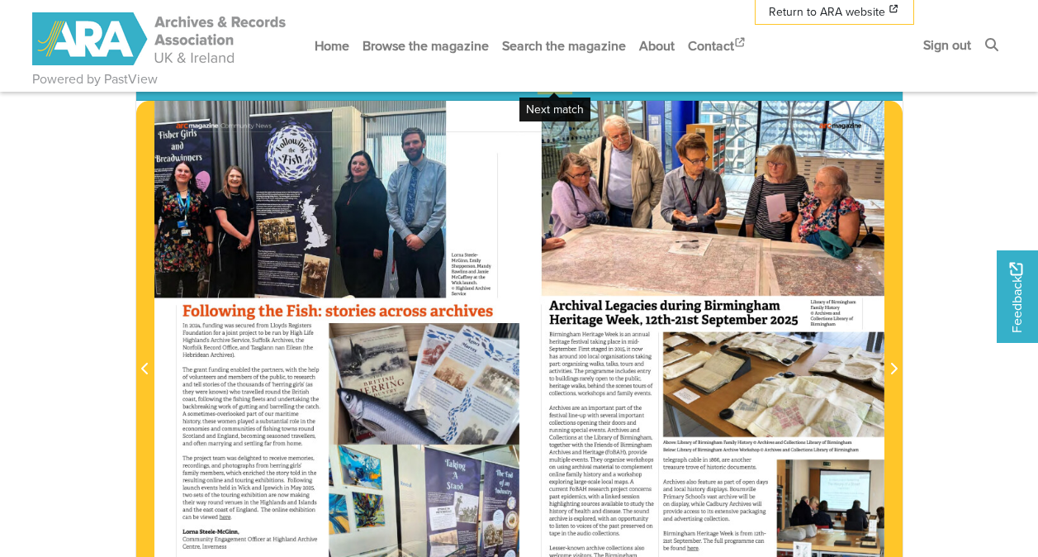
scroll to position [165, 0]
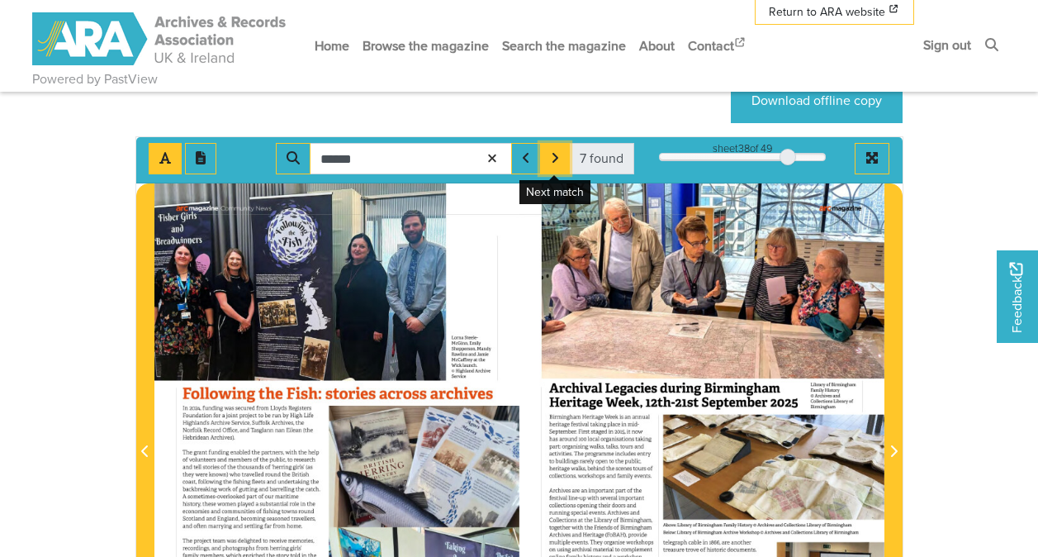
click at [553, 153] on icon "Next Match" at bounding box center [555, 157] width 8 height 13
click at [556, 161] on icon "Next Match" at bounding box center [555, 158] width 6 height 10
click at [556, 160] on icon "Next Match" at bounding box center [555, 158] width 6 height 10
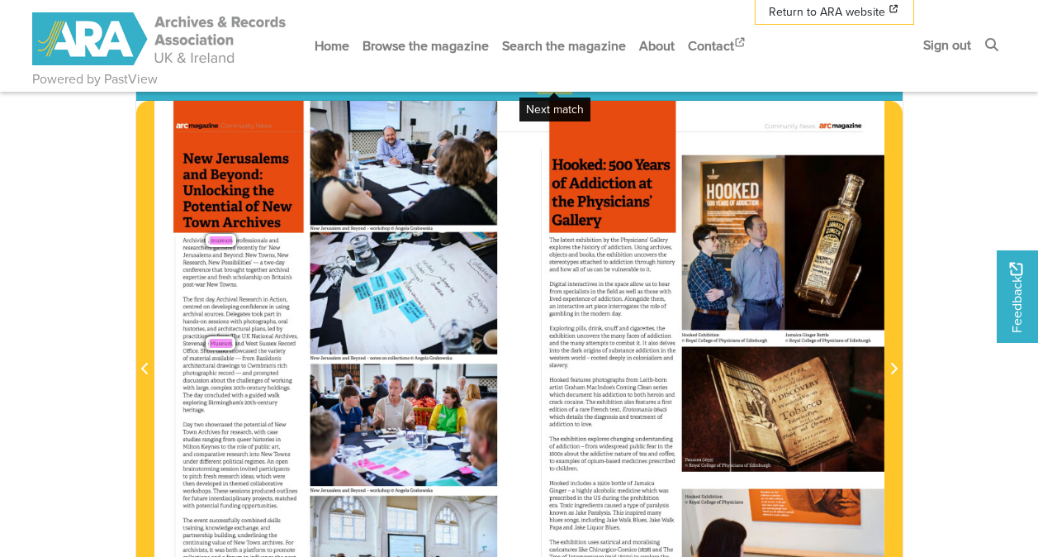
scroll to position [165, 0]
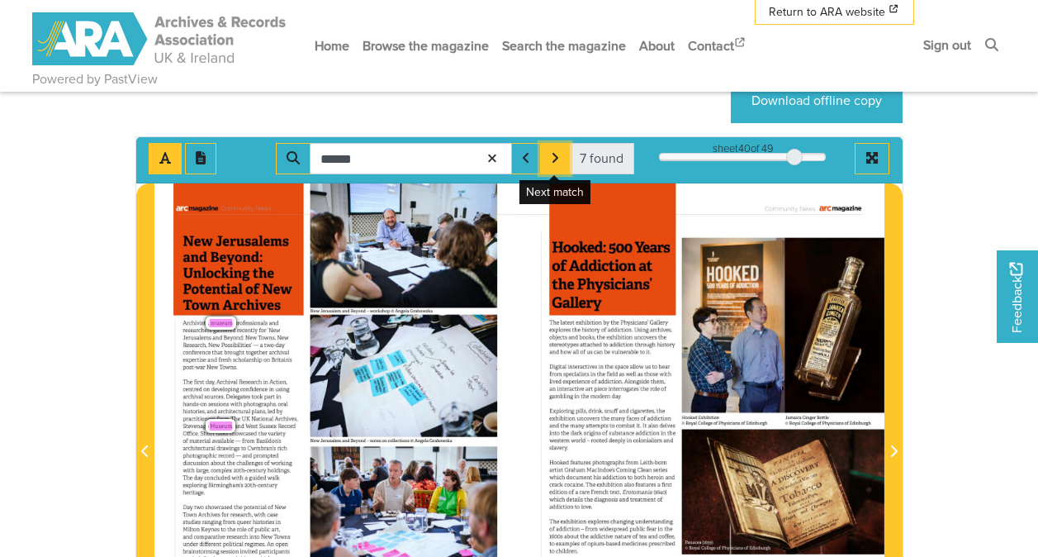
click at [558, 159] on icon "Next Match" at bounding box center [555, 157] width 8 height 13
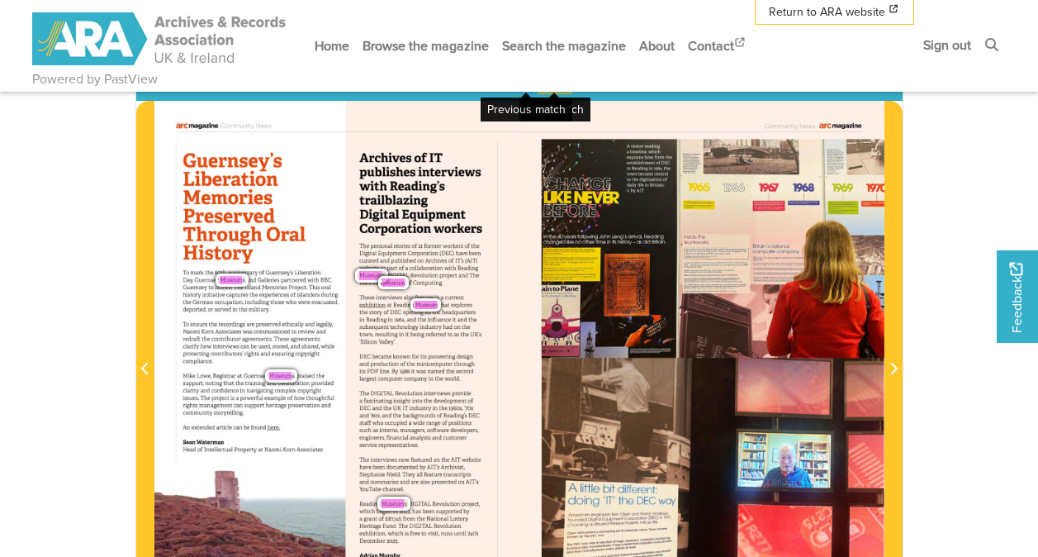
scroll to position [165, 0]
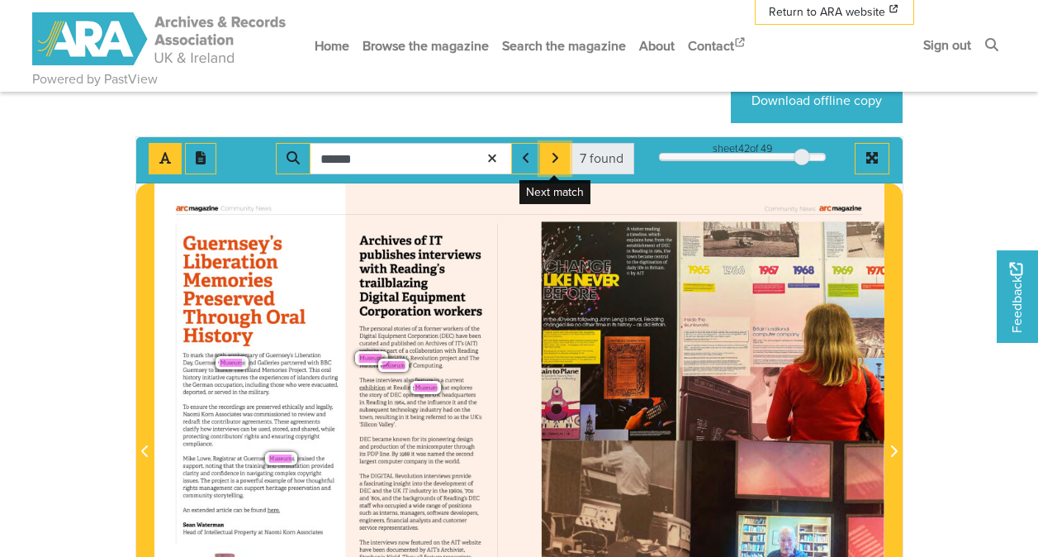
click at [552, 162] on icon "Next Match" at bounding box center [555, 157] width 8 height 13
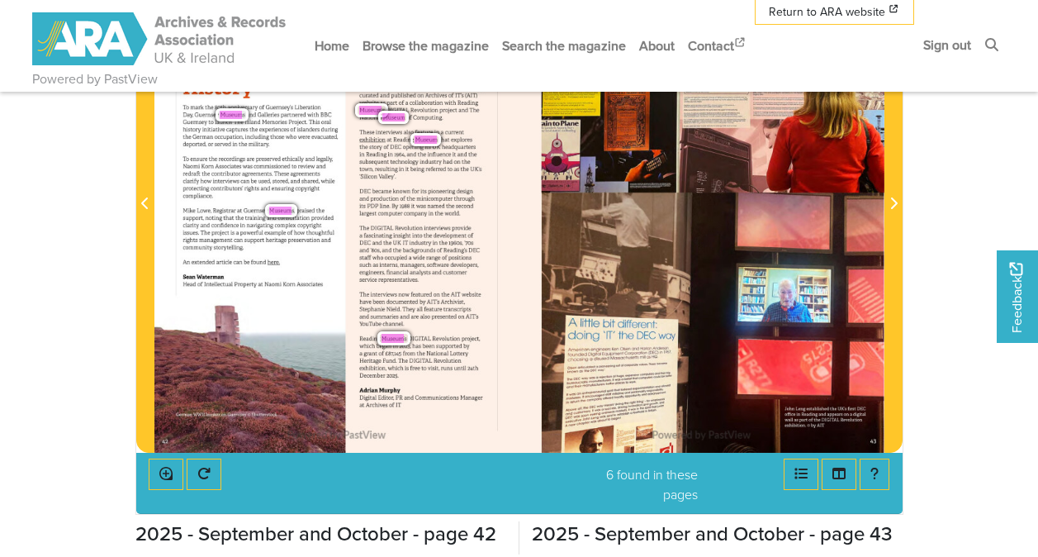
scroll to position [495, 0]
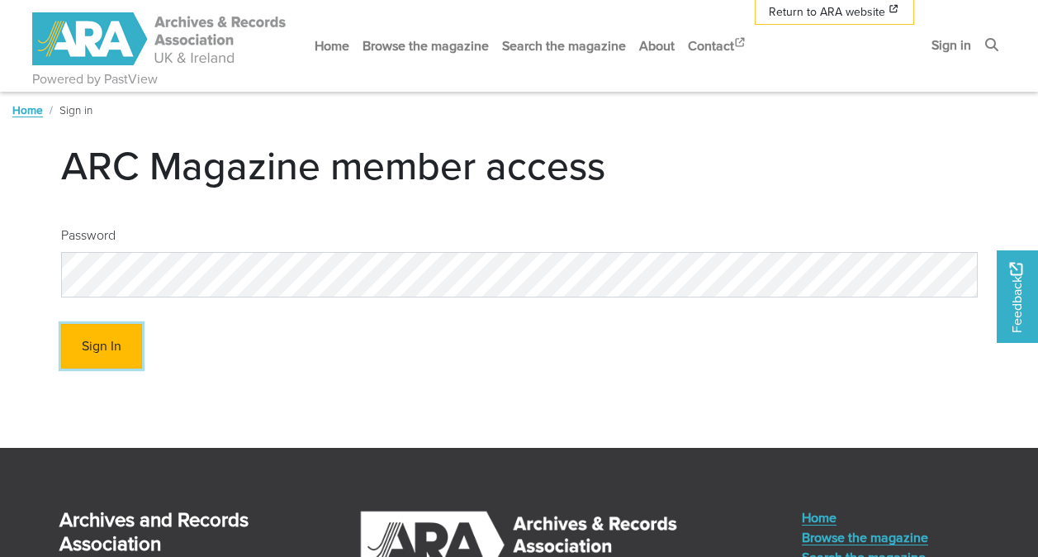
click at [102, 349] on button "Sign In" at bounding box center [101, 346] width 81 height 45
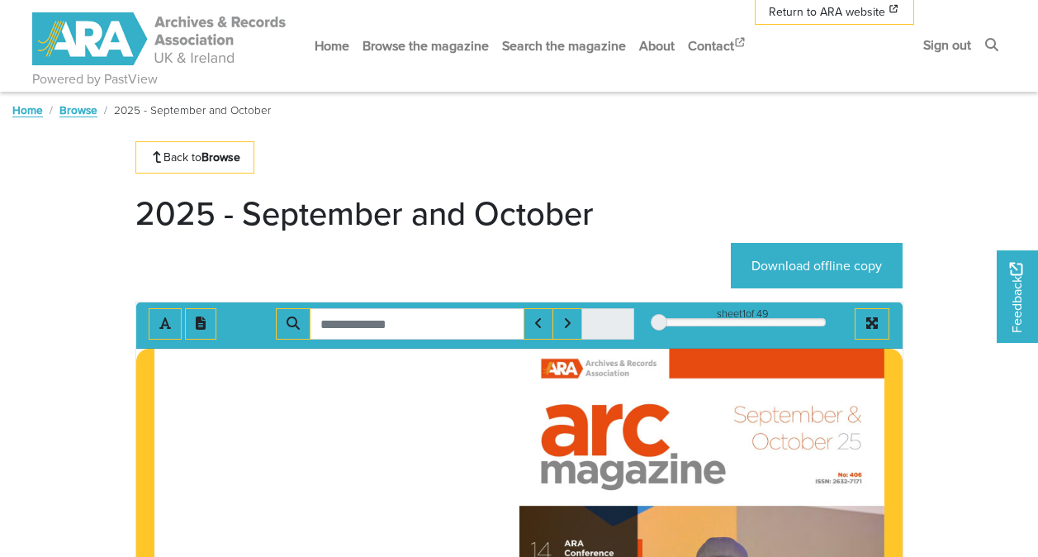
scroll to position [330, 0]
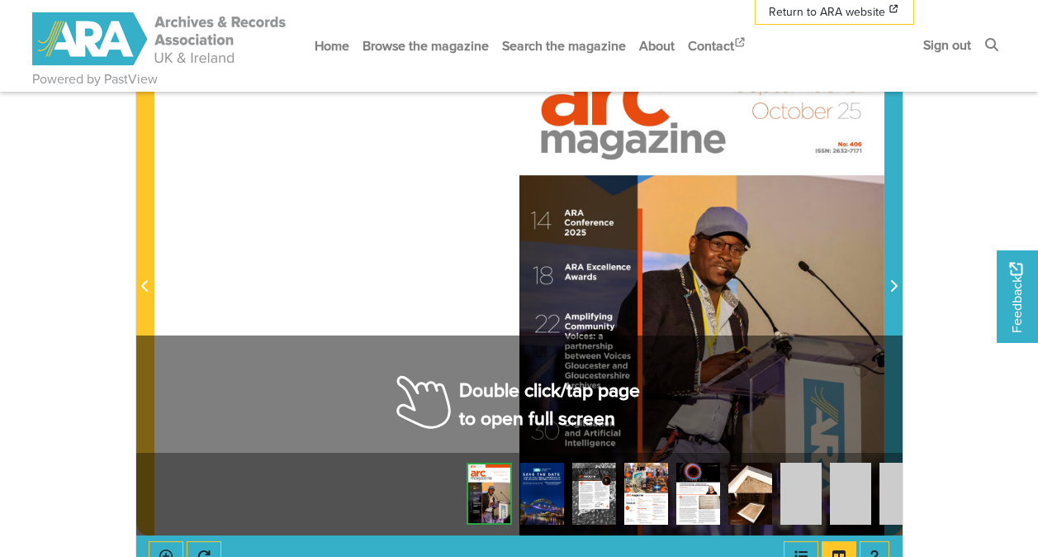
click at [893, 279] on span "Next Page" at bounding box center [893, 287] width 17 height 20
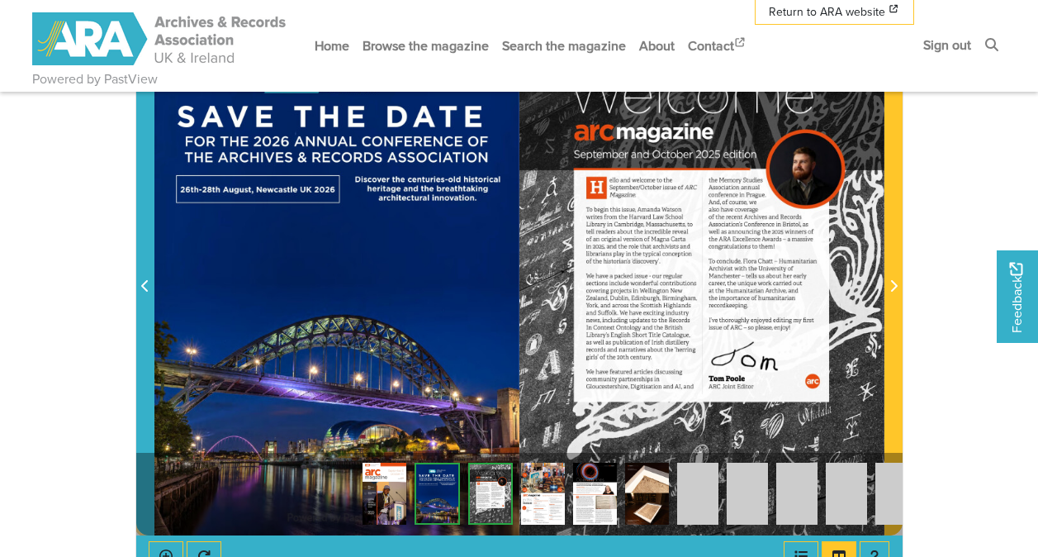
click at [146, 287] on icon "Previous Page" at bounding box center [145, 285] width 8 height 13
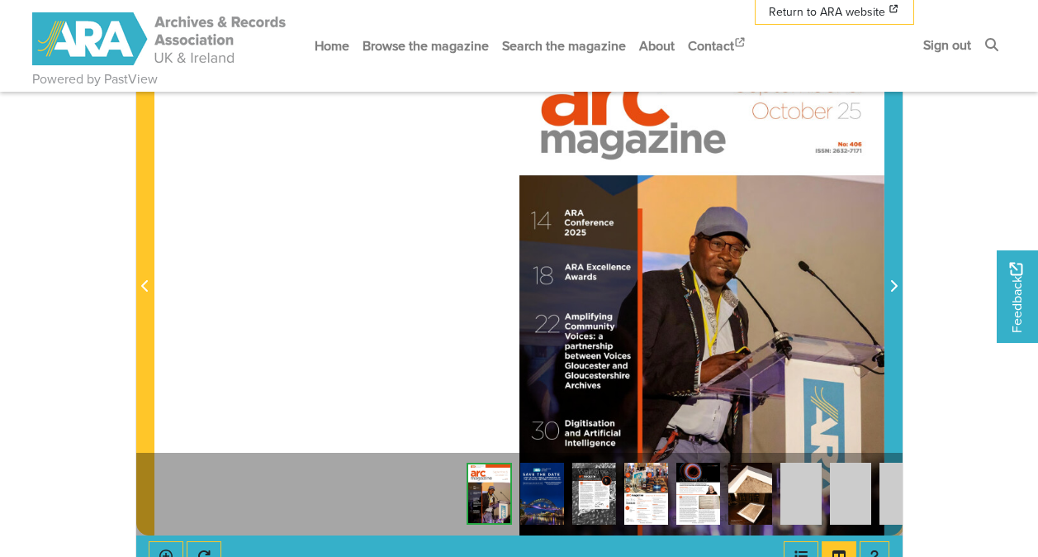
click at [891, 284] on icon "Next Page" at bounding box center [893, 285] width 8 height 13
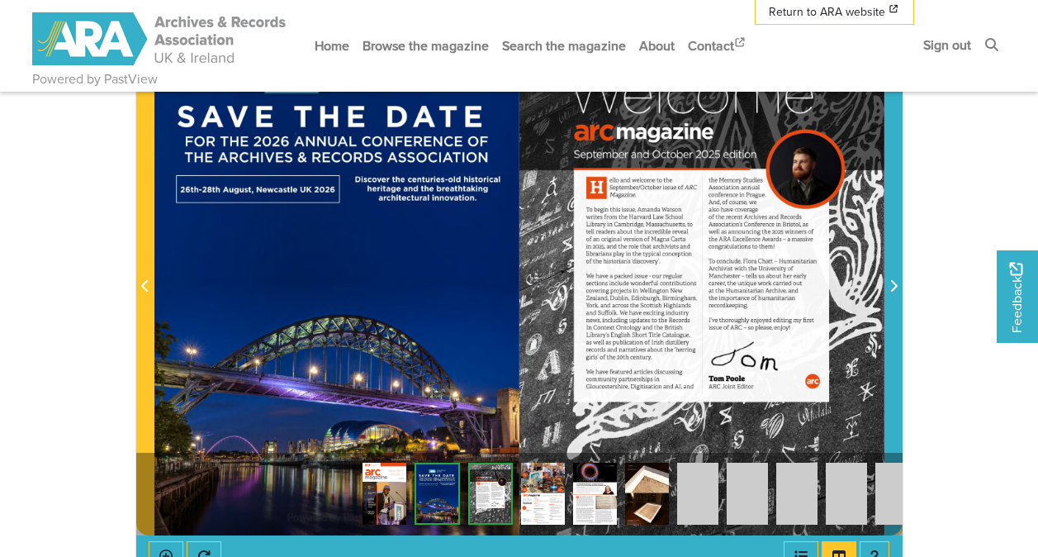
click at [891, 284] on icon "Next Page" at bounding box center [893, 285] width 8 height 13
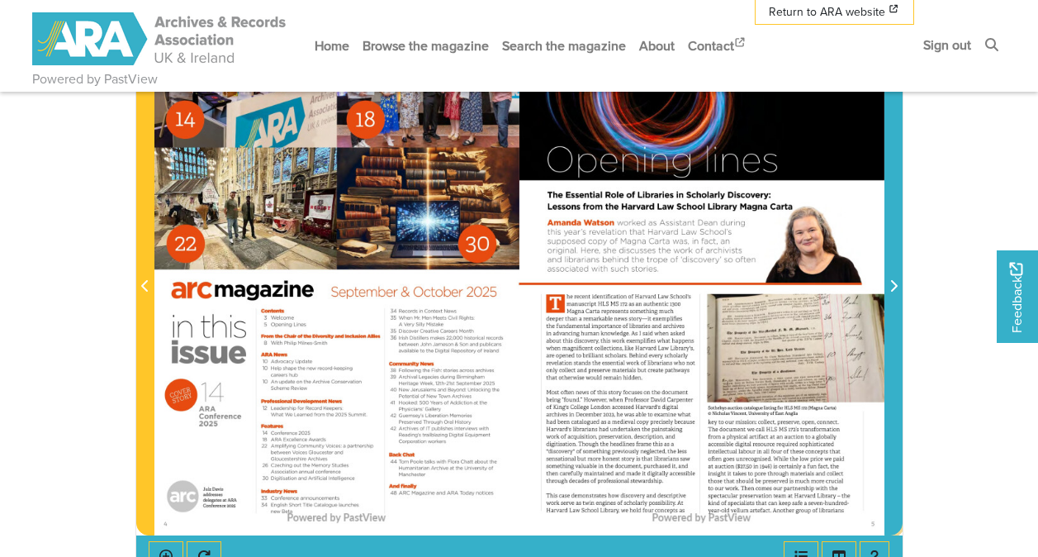
click at [891, 284] on icon "Next Page" at bounding box center [893, 285] width 8 height 13
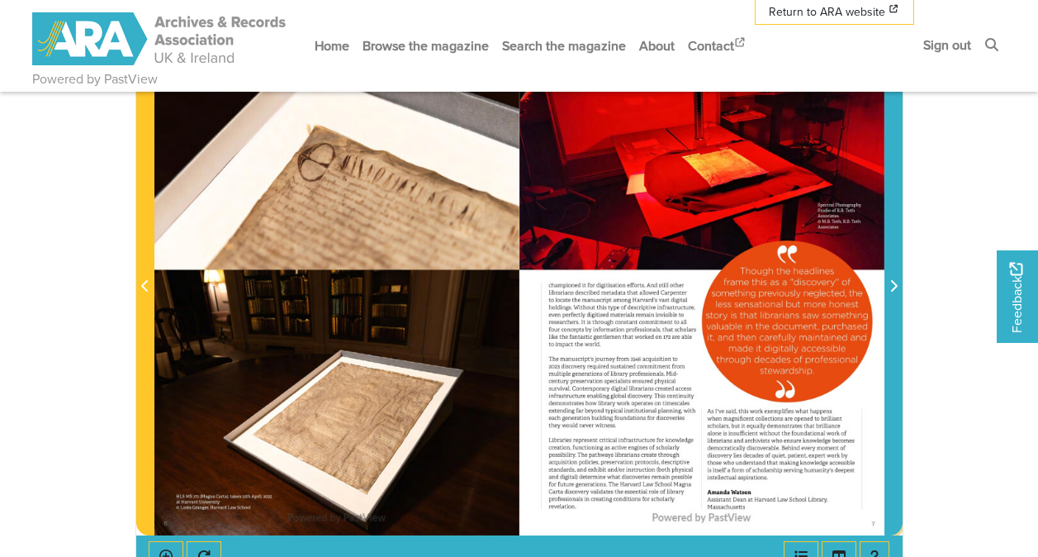
click at [891, 284] on icon "Next Page" at bounding box center [893, 285] width 8 height 13
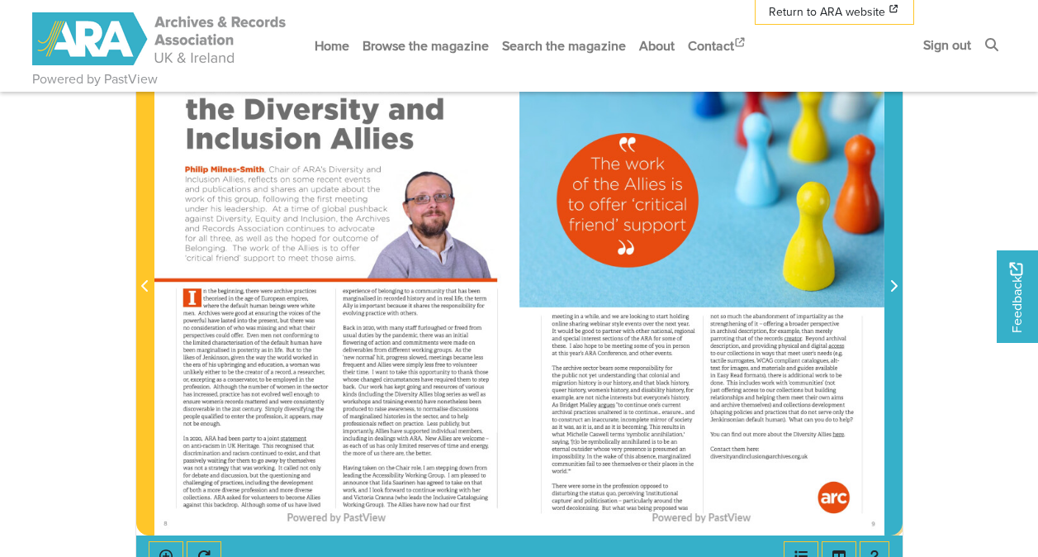
scroll to position [413, 0]
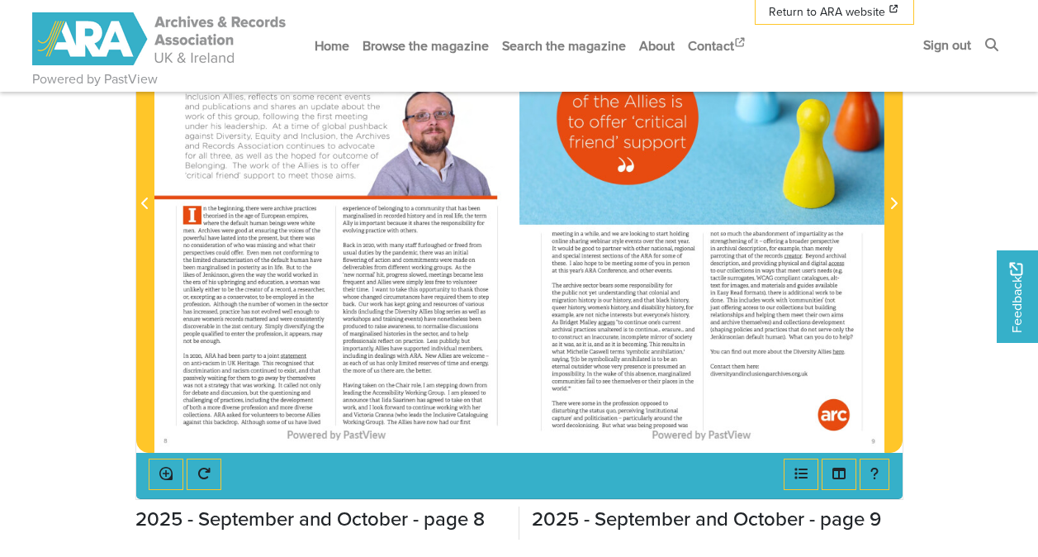
click at [708, 315] on div at bounding box center [701, 194] width 365 height 516
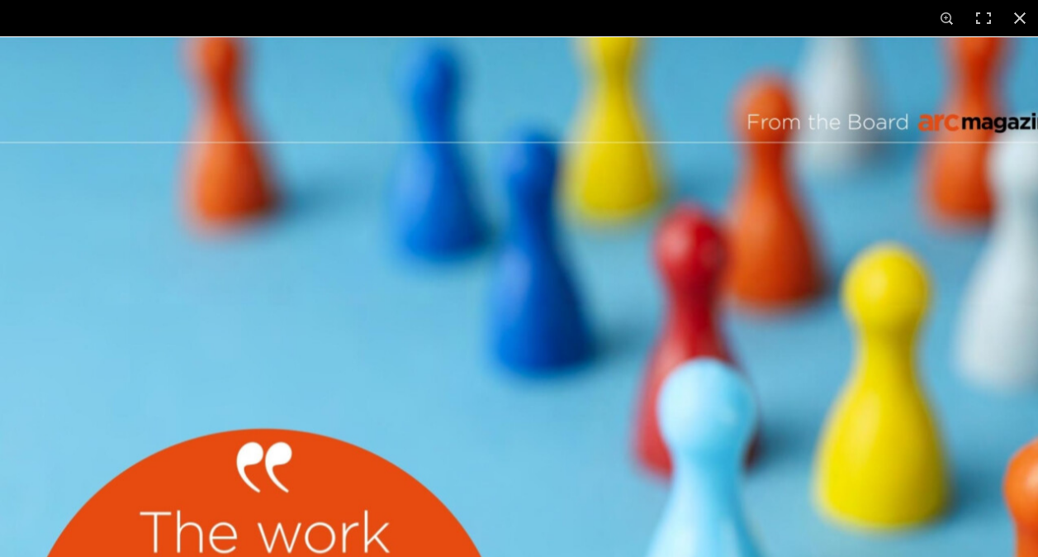
scroll to position [899, 0]
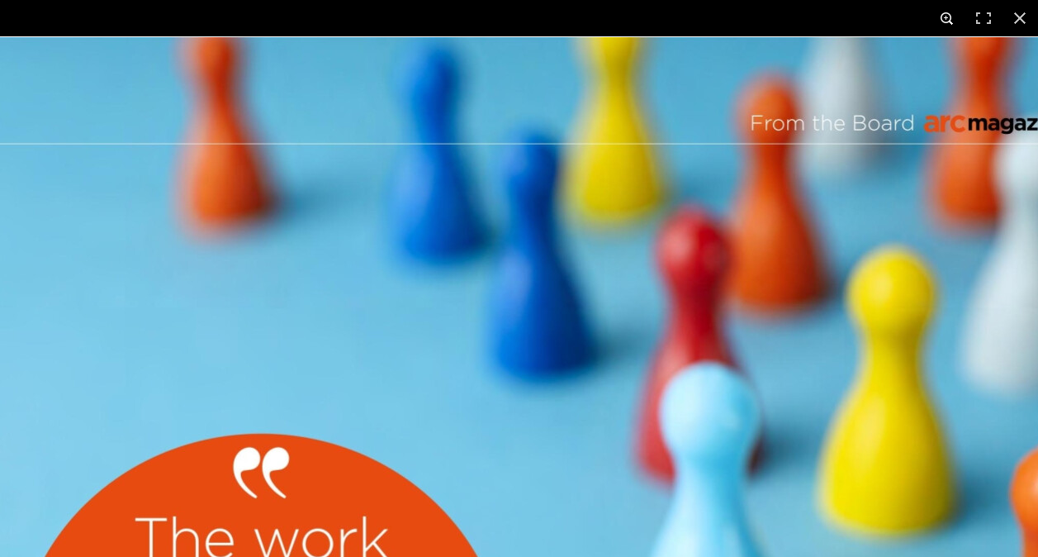
click at [944, 17] on button at bounding box center [947, 18] width 36 height 36
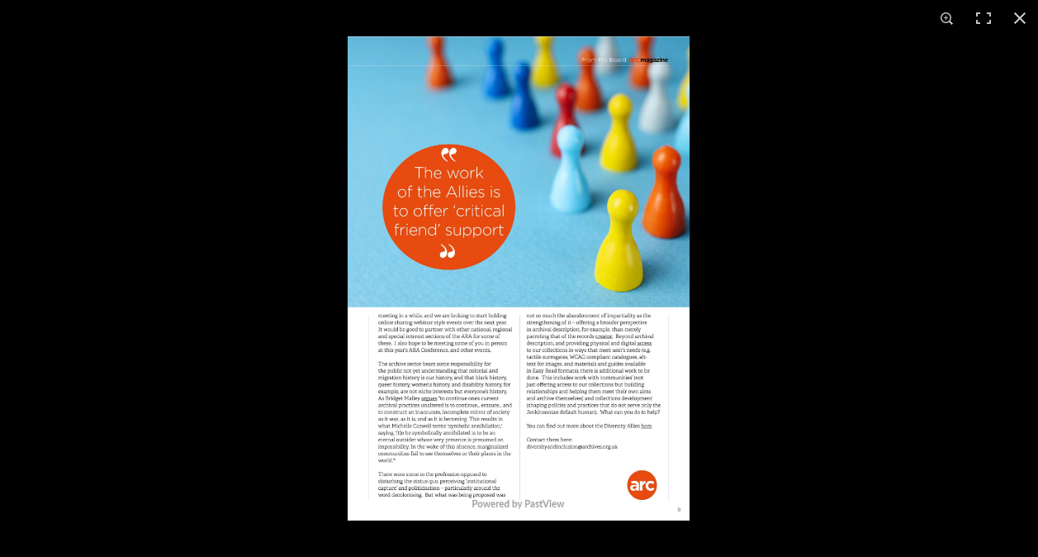
click at [580, 364] on img at bounding box center [519, 278] width 342 height 484
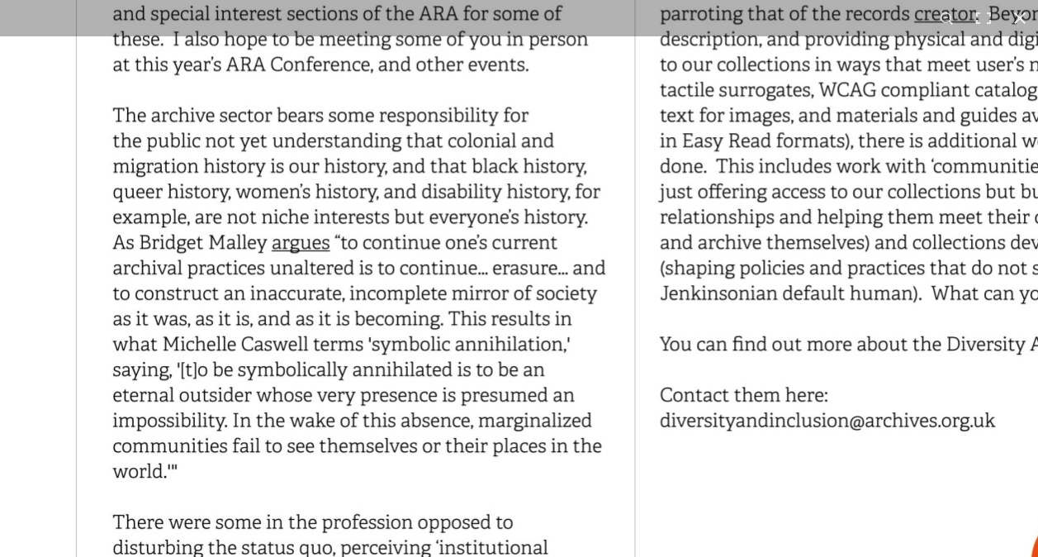
scroll to position [404, 0]
click at [986, 18] on button at bounding box center [983, 18] width 36 height 36
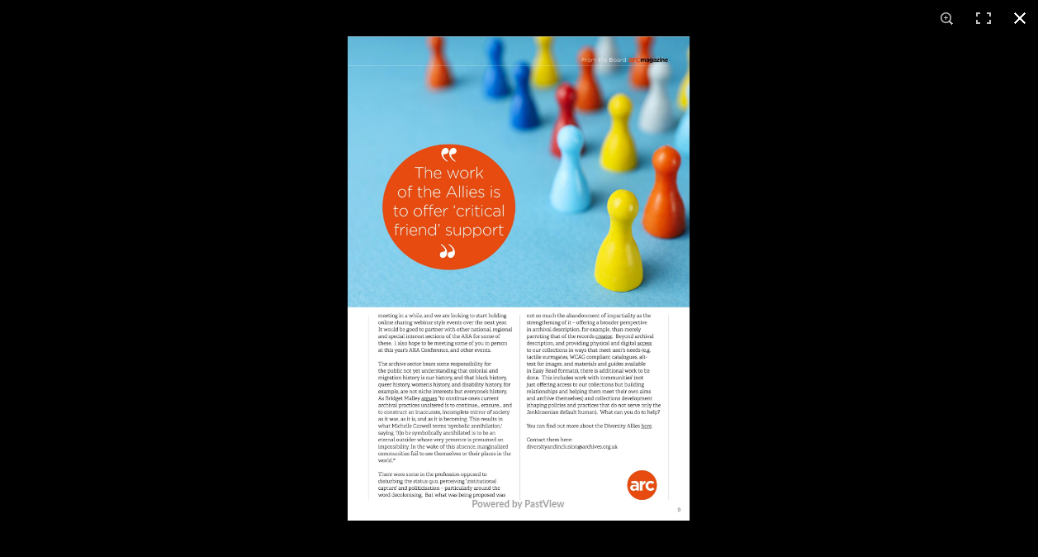
click at [1024, 12] on button at bounding box center [1020, 18] width 36 height 36
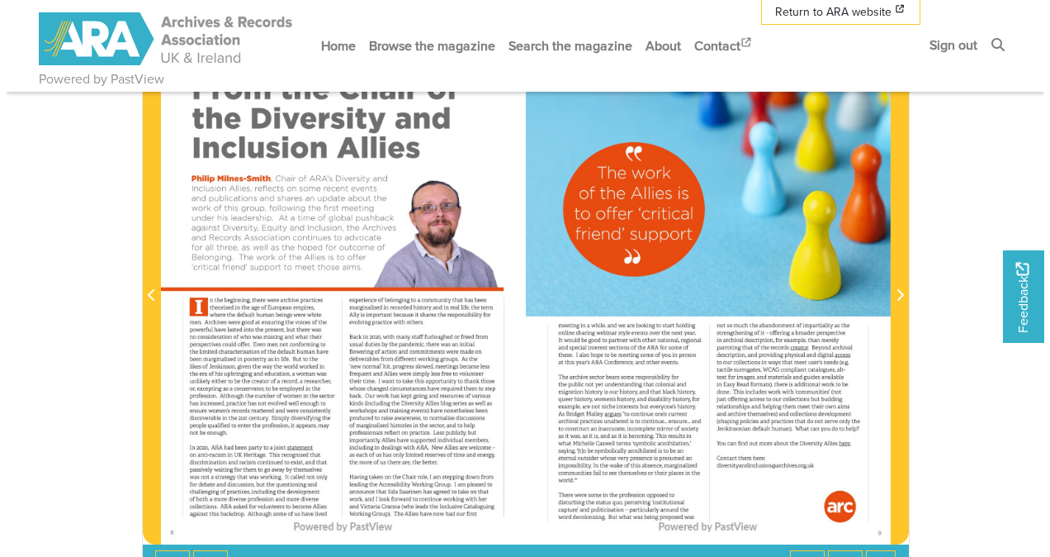
scroll to position [156, 0]
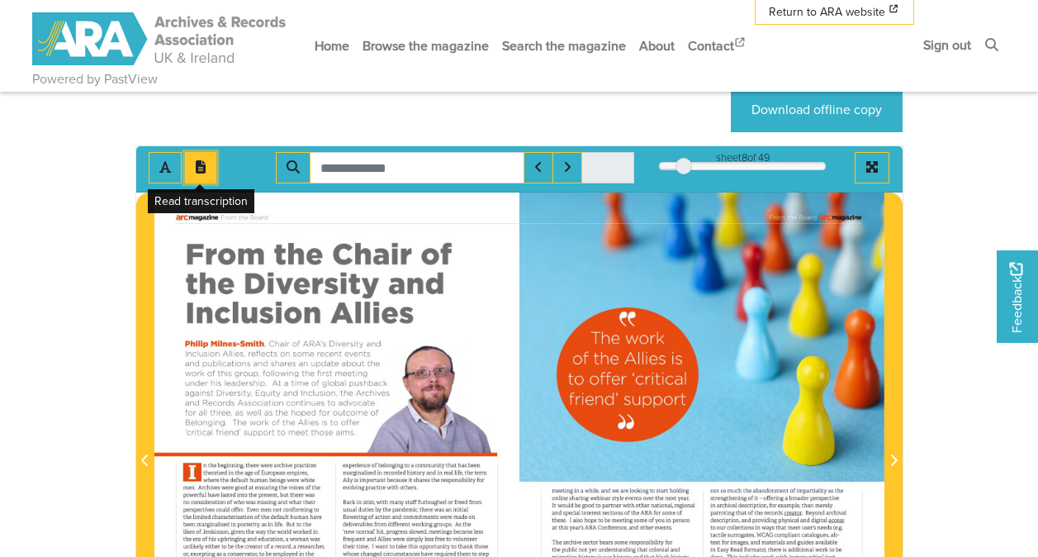
click at [215, 163] on button "Open transcription window" at bounding box center [200, 167] width 31 height 31
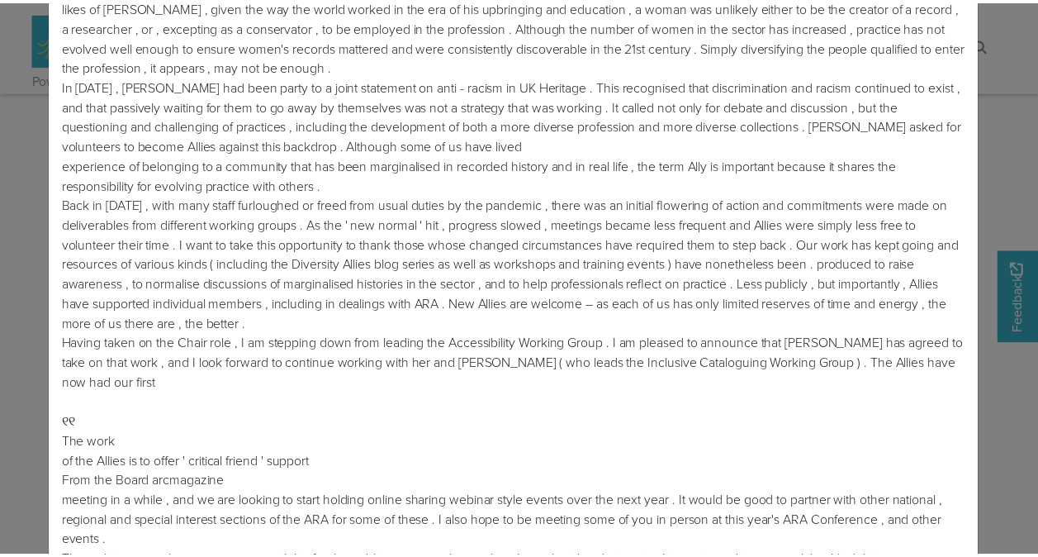
scroll to position [661, 0]
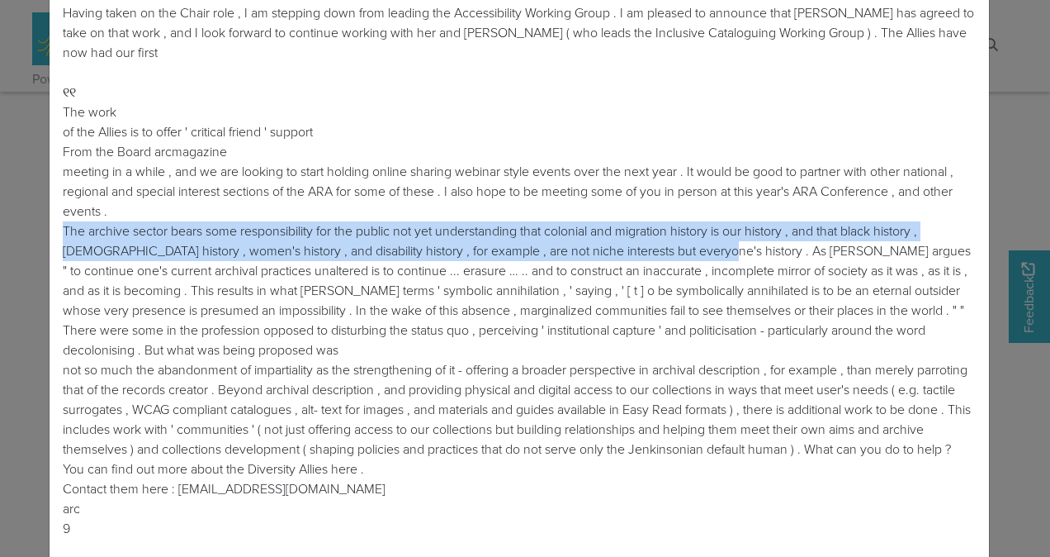
drag, startPoint x: 54, startPoint y: 230, endPoint x: 666, endPoint y: 251, distance: 611.4
click at [666, 251] on div "8 arcmagazine From the Board From the Chair of the Diversity and Inclusion Alli…" at bounding box center [520, 3] width 940 height 1136
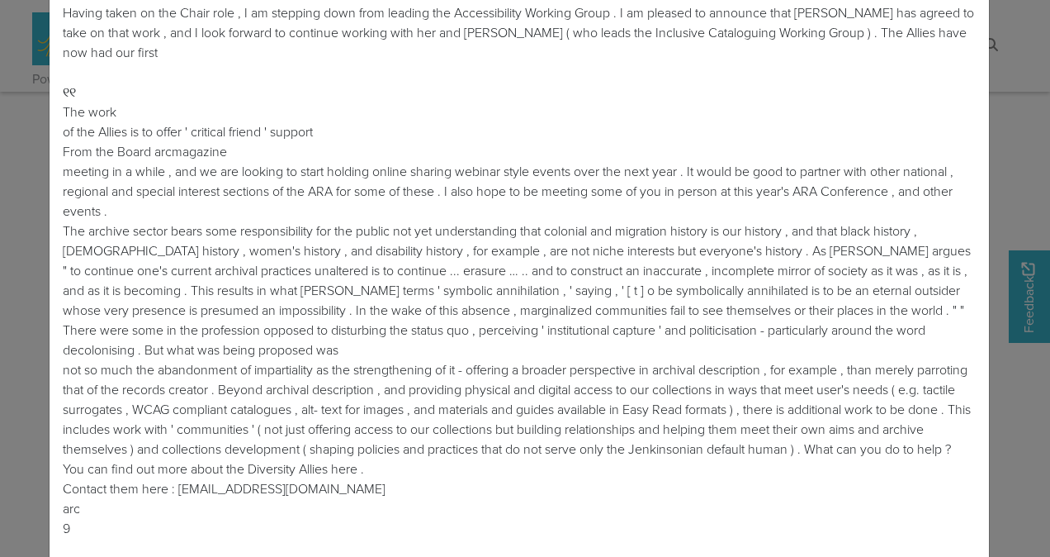
click at [341, 277] on div "8 arcmagazine From the Board From the Chair of the Diversity and Inclusion Alli…" at bounding box center [519, 3] width 913 height 1110
click at [349, 268] on div "8 arcmagazine From the Board From the Chair of the Diversity and Inclusion Alli…" at bounding box center [519, 3] width 913 height 1110
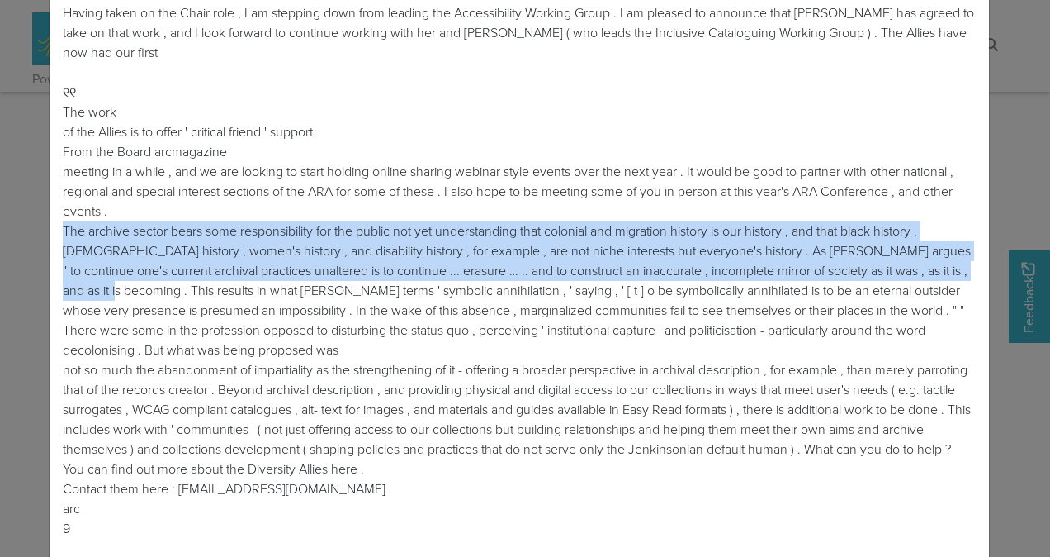
drag, startPoint x: 949, startPoint y: 270, endPoint x: 45, endPoint y: 233, distance: 904.9
click at [50, 233] on div "8 arcmagazine From the Board From the Chair of the Diversity and Inclusion Alli…" at bounding box center [520, 3] width 940 height 1136
copy div "The archive sector bears some responsibility for the public not yet understandi…"
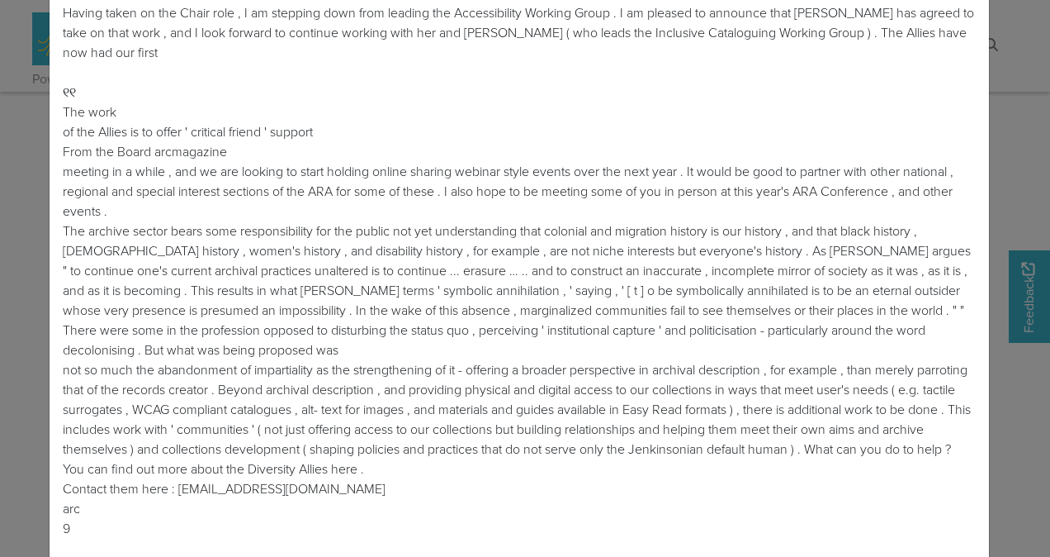
click at [1016, 116] on div "Transcription × 8 arcmagazine From the Board From the Chair of the Diversity an…" at bounding box center [525, 278] width 1050 height 557
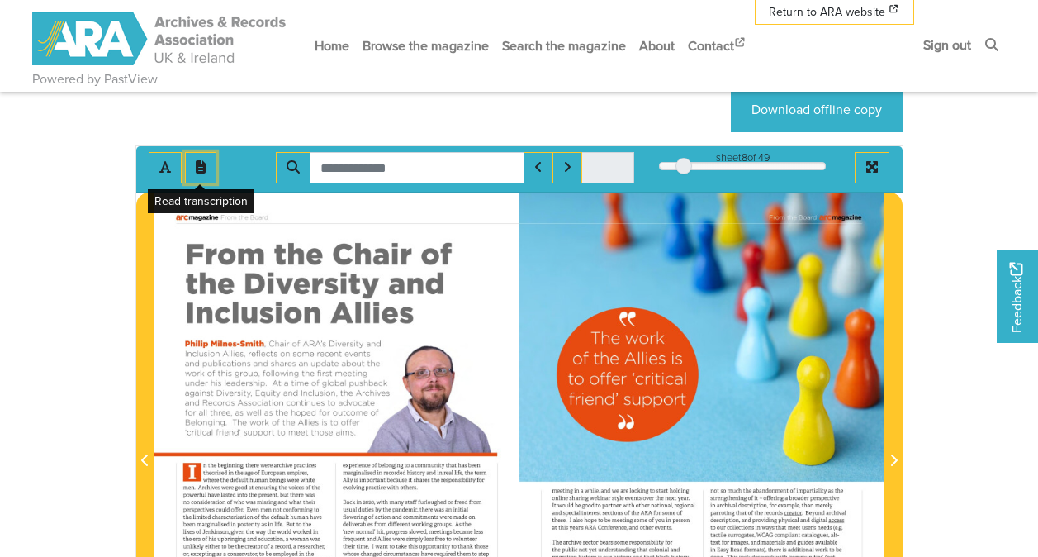
scroll to position [321, 0]
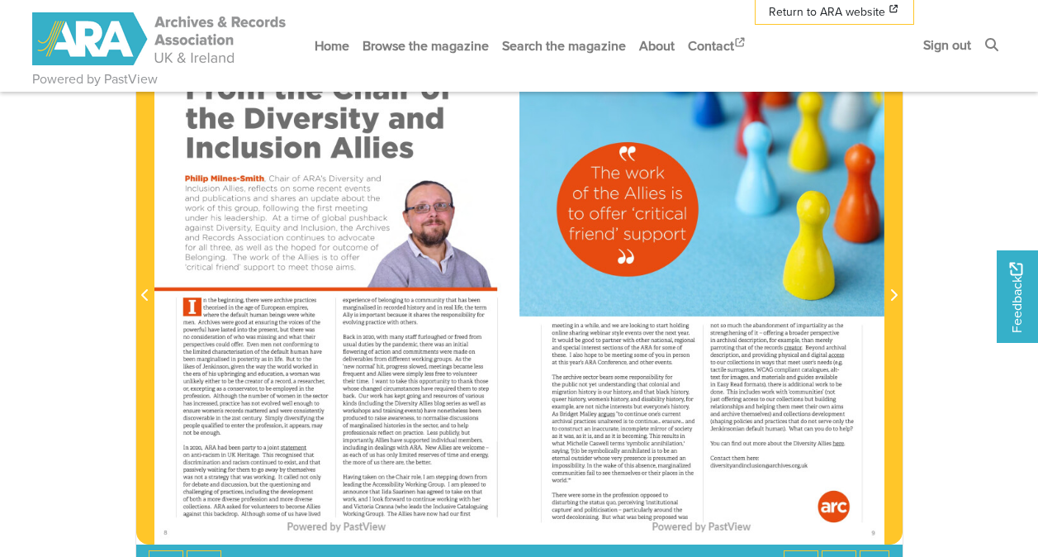
click at [740, 441] on div at bounding box center [701, 285] width 365 height 516
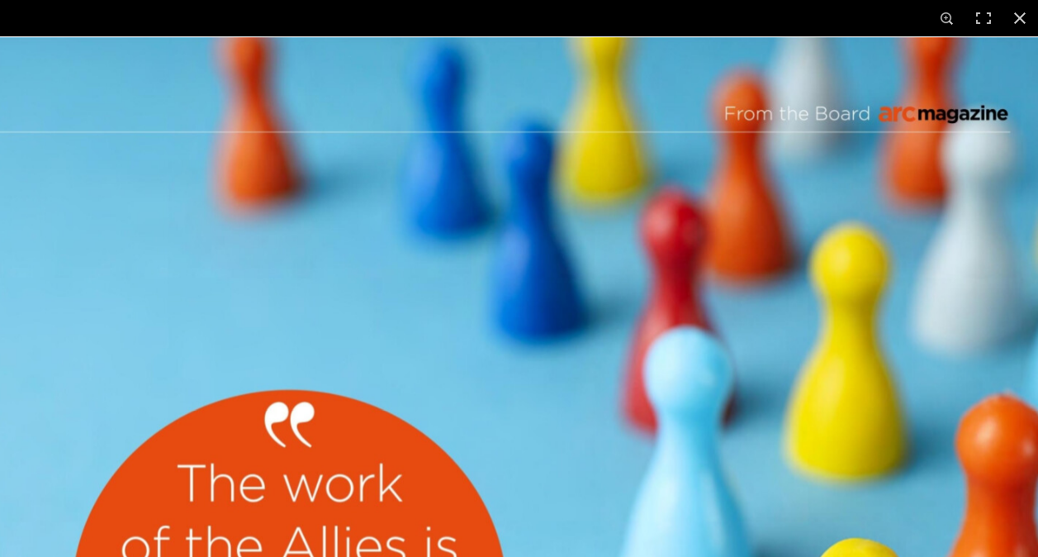
scroll to position [899, 0]
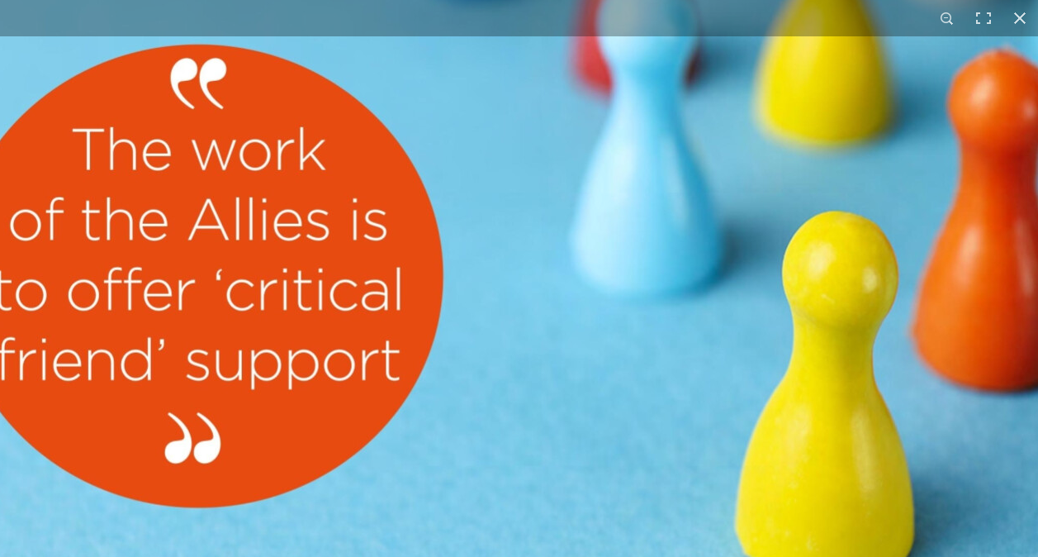
click at [618, 54] on img at bounding box center [455, 539] width 1261 height 1784
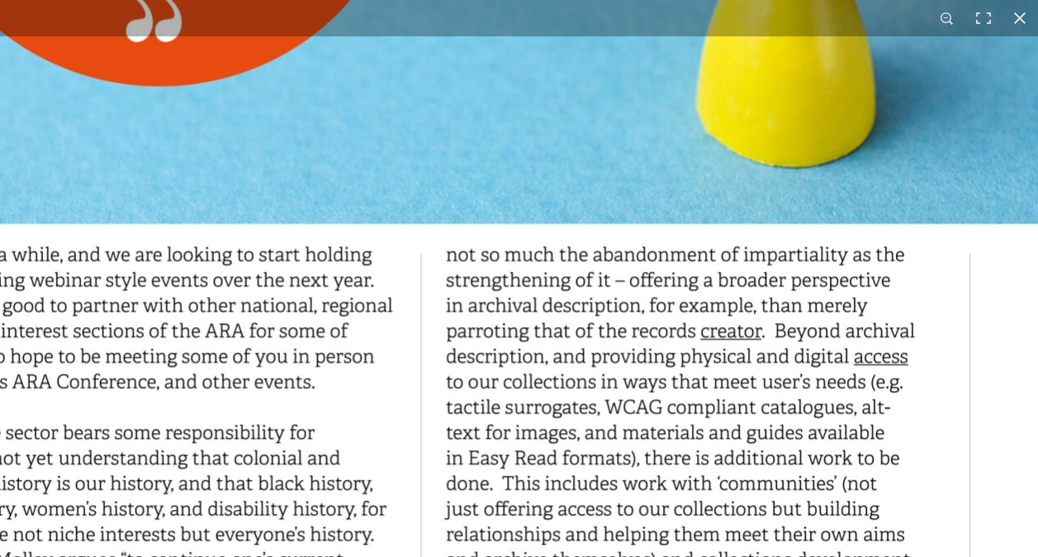
click at [631, 181] on img at bounding box center [416, 118] width 1261 height 1784
